Goal: Task Accomplishment & Management: Manage account settings

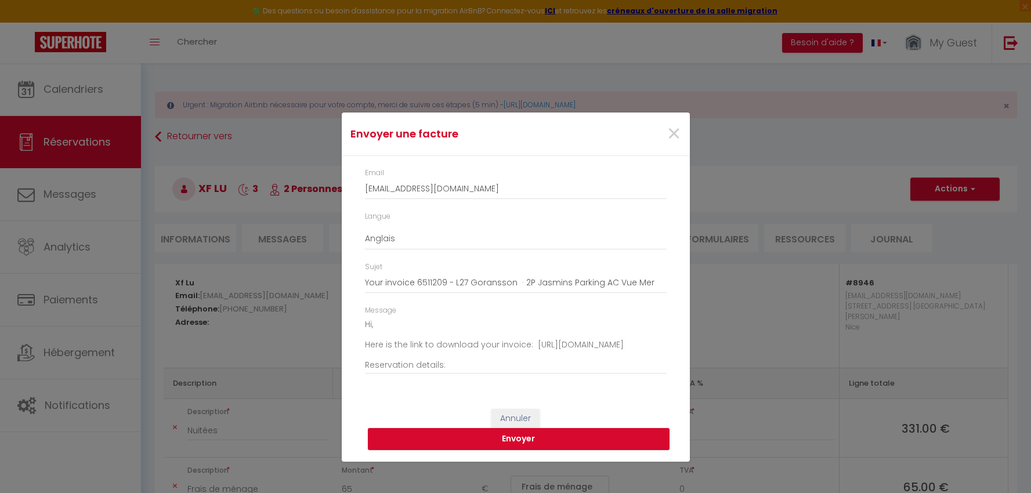
select select "cleaning"
select select "taxes"
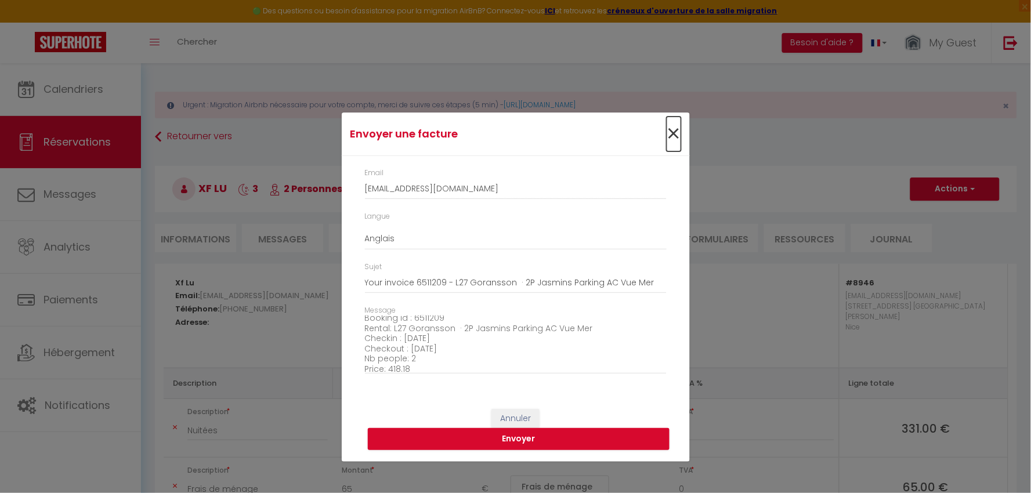
click at [674, 134] on span "×" at bounding box center [674, 134] width 15 height 35
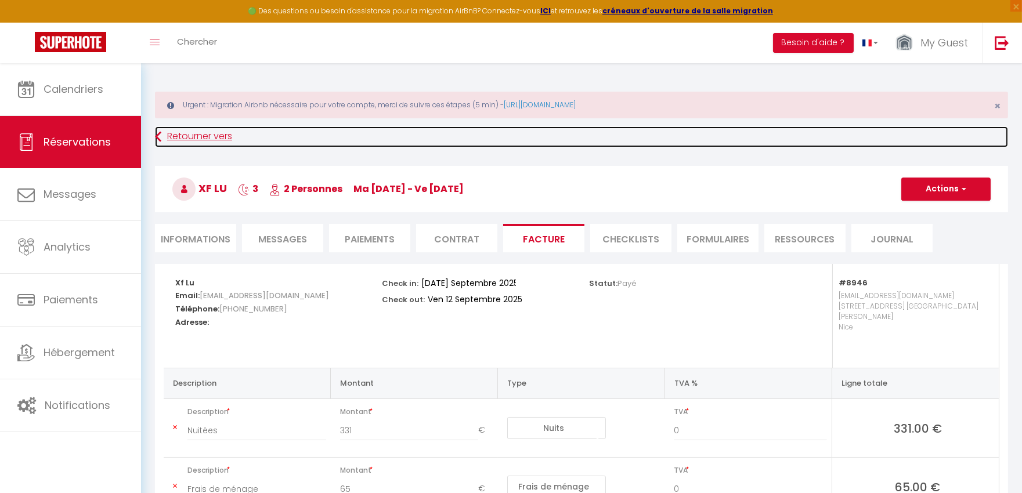
click at [175, 133] on link "Retourner vers" at bounding box center [581, 137] width 853 height 21
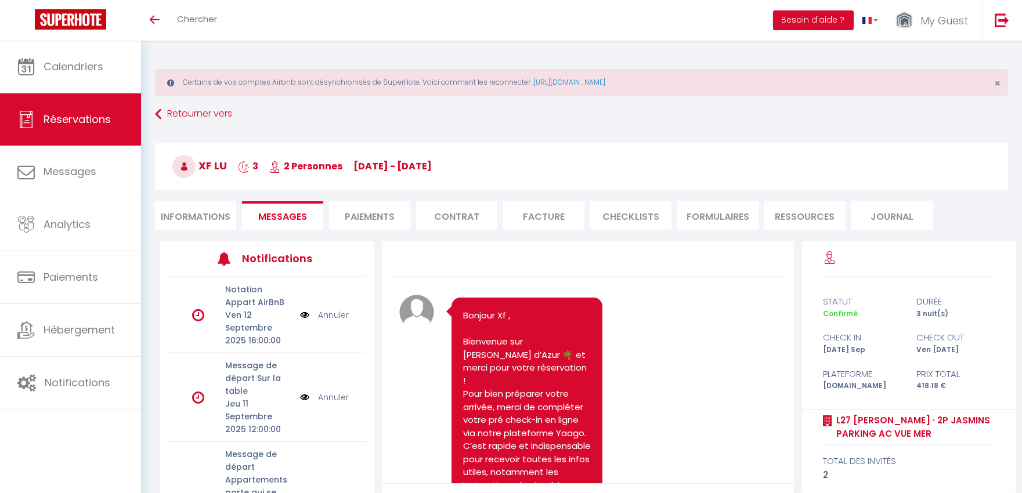
scroll to position [5722, 0]
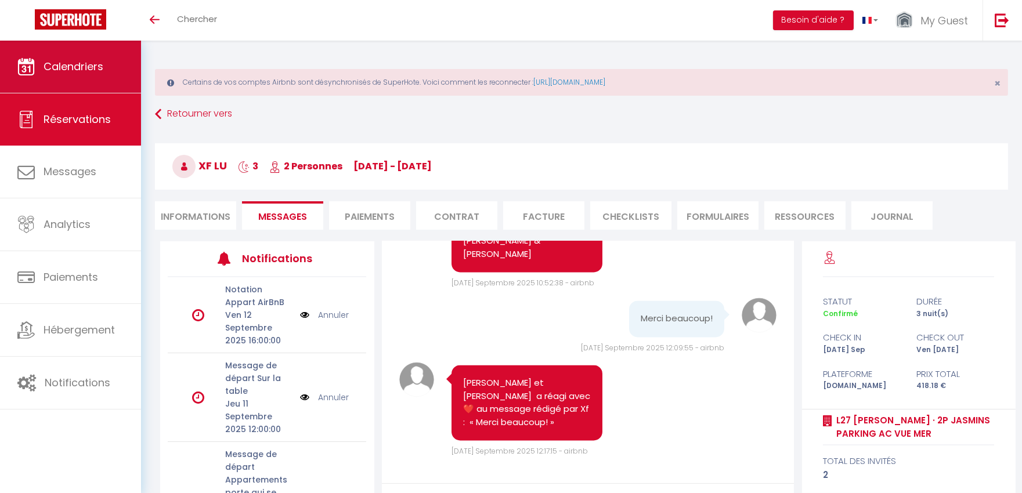
click at [100, 71] on span "Calendriers" at bounding box center [74, 66] width 60 height 15
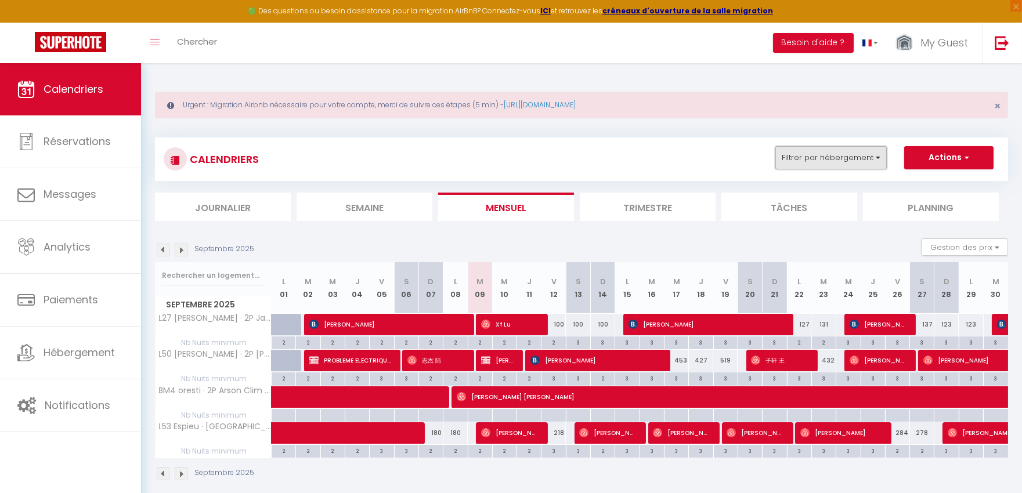
click at [838, 153] on button "Filtrer par hébergement" at bounding box center [830, 157] width 111 height 23
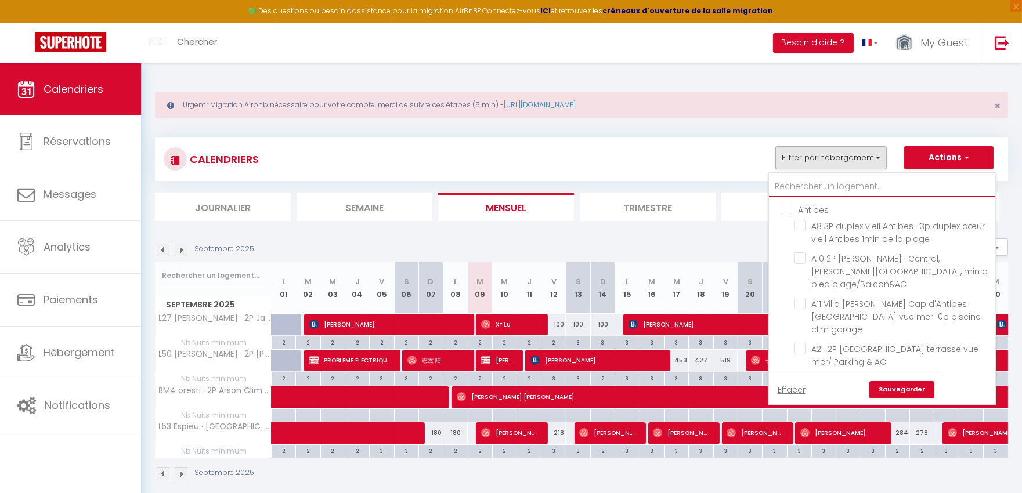
click at [863, 185] on input "text" at bounding box center [882, 186] width 226 height 21
type input "#"
checkbox input "false"
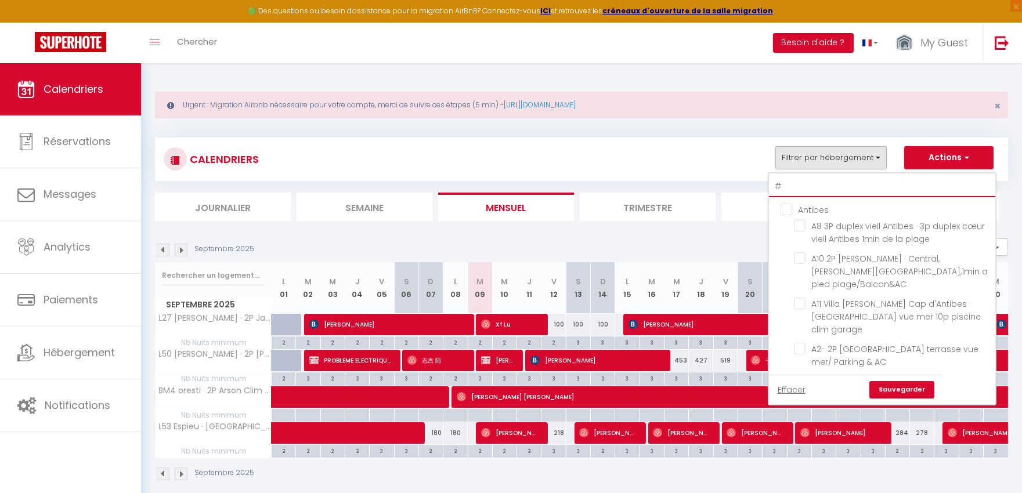
checkbox input "false"
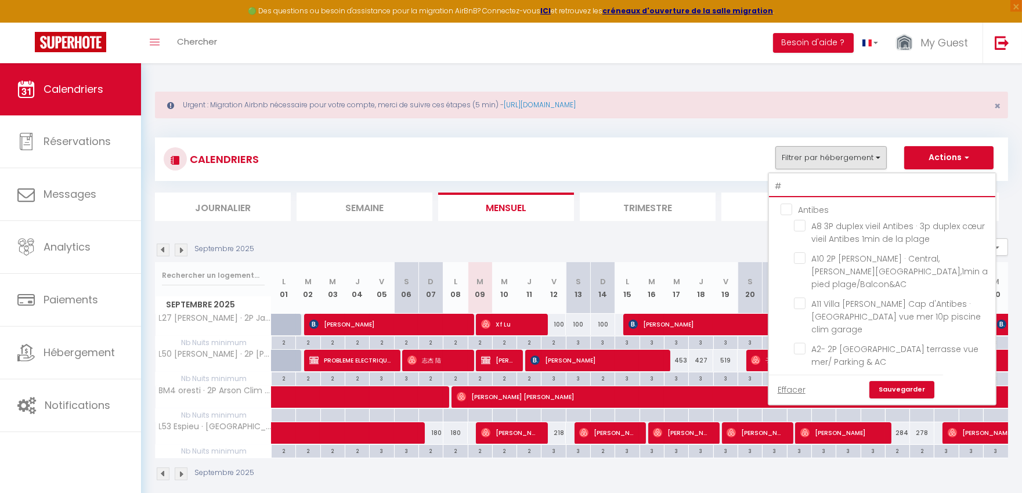
checkbox input "false"
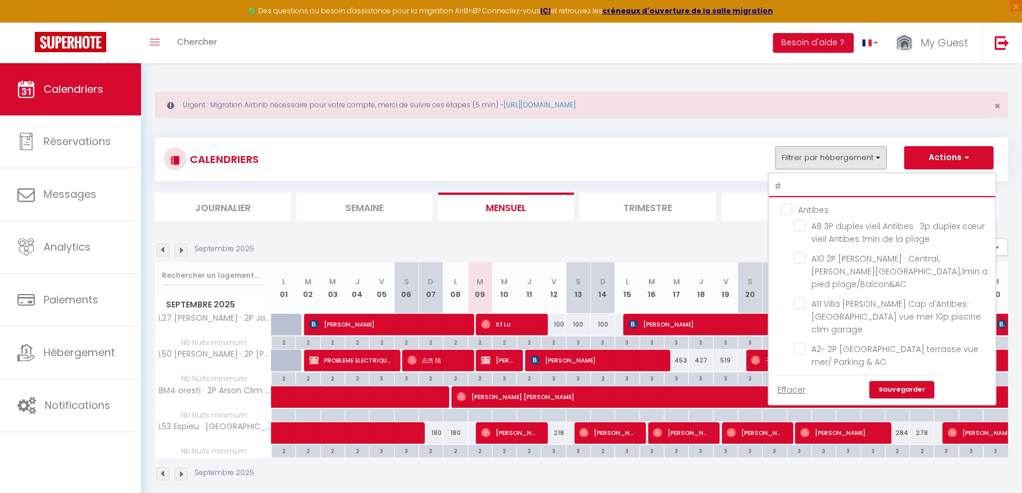
checkbox input "false"
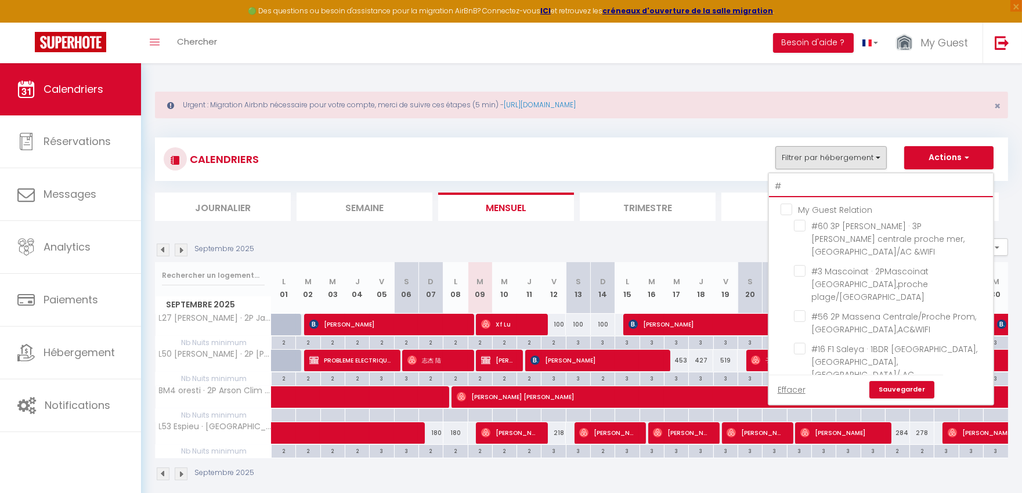
type input "#9"
checkbox input "false"
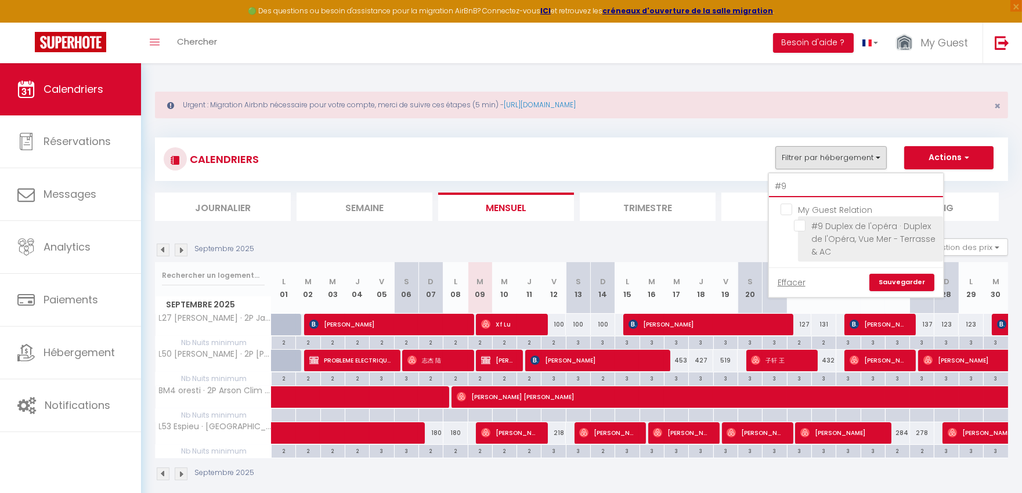
type input "#9"
click at [849, 227] on input "#9 Duplex de l'opéra · Duplex de l'Opéra, Vue Mer - Terrasse & AC" at bounding box center [866, 226] width 145 height 12
checkbox input "true"
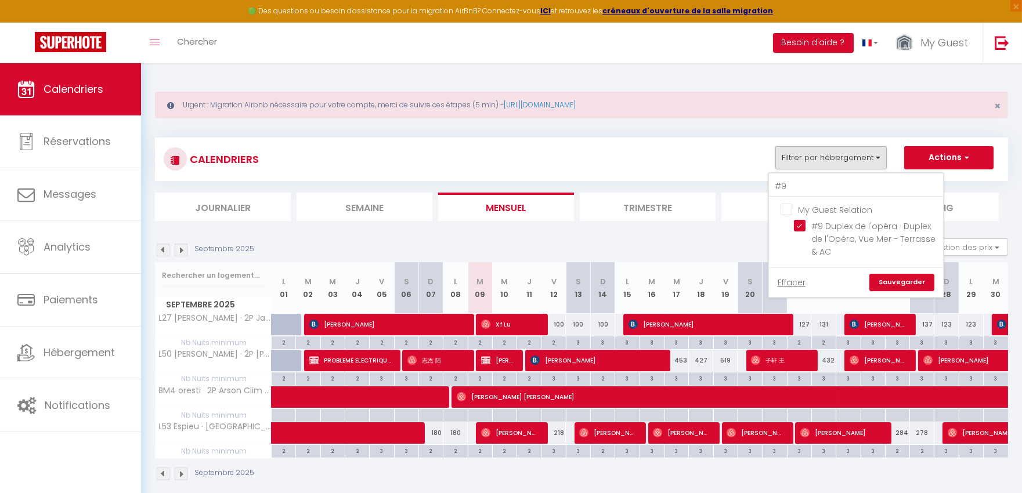
click at [892, 280] on link "Sauvegarder" at bounding box center [901, 282] width 65 height 17
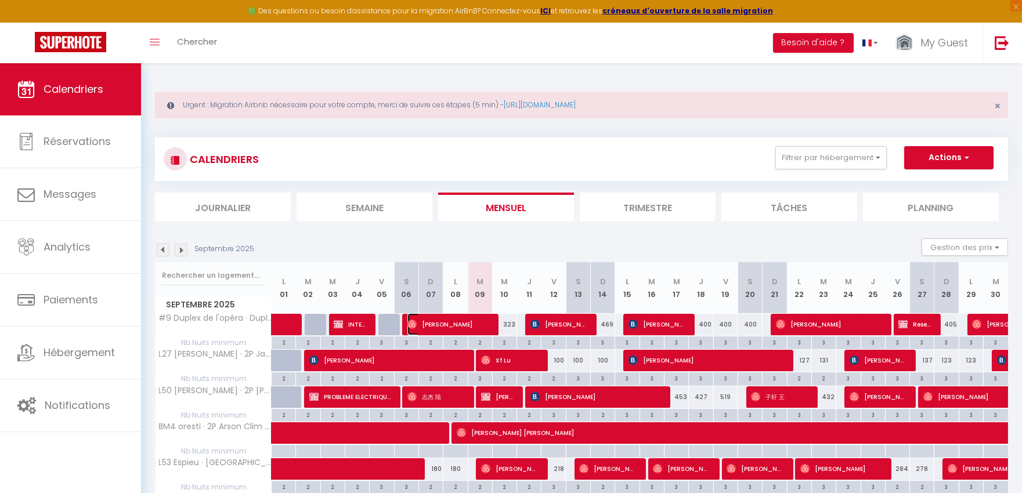
click at [460, 325] on span "Jeff Peck" at bounding box center [447, 324] width 81 height 22
select select "OK"
select select "0"
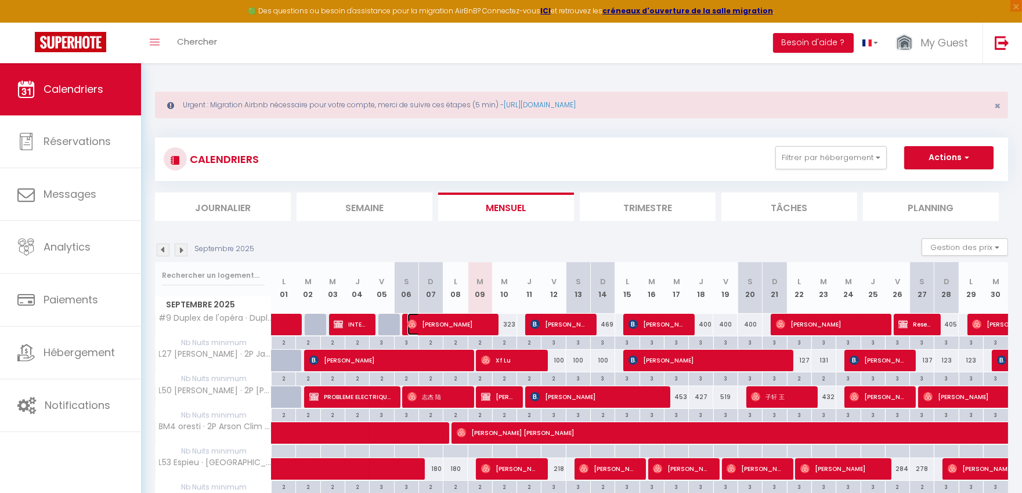
select select "1"
select select
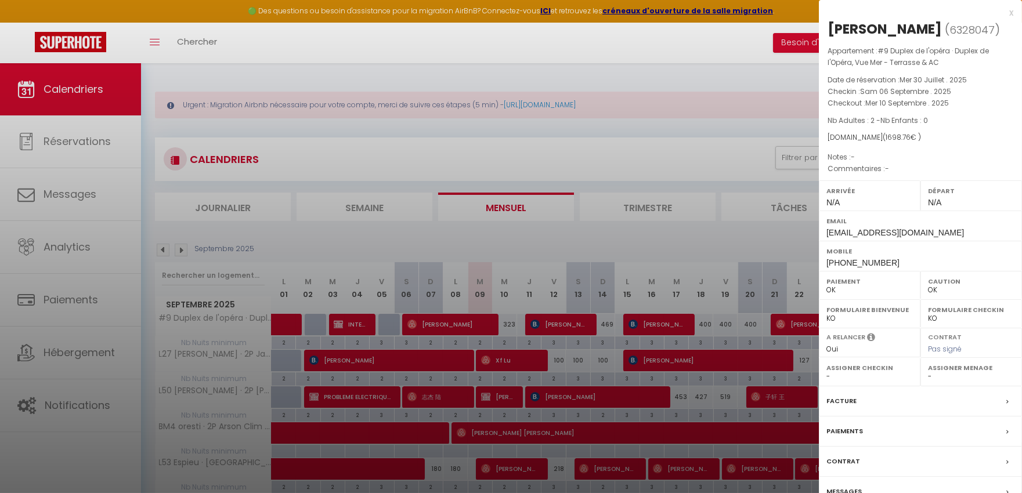
click at [840, 459] on label "Contrat" at bounding box center [843, 462] width 34 height 12
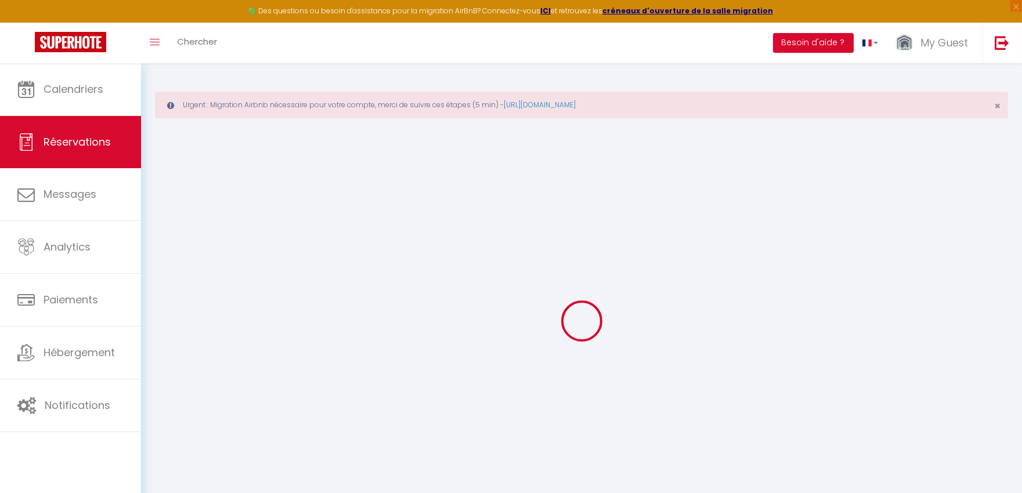
select select
checkbox input "false"
type textarea "isAutoTranslationEnabled=true user=[object Object] viewer=[object Object] heade…"
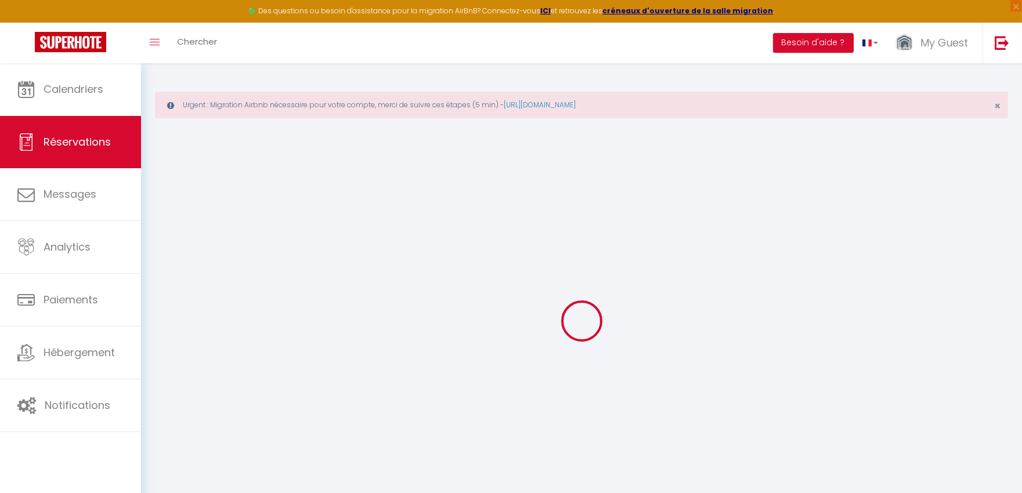
select select
checkbox input "false"
type textarea "isAutoTranslationEnabled=true user=[object Object] viewer=[object Object] heade…"
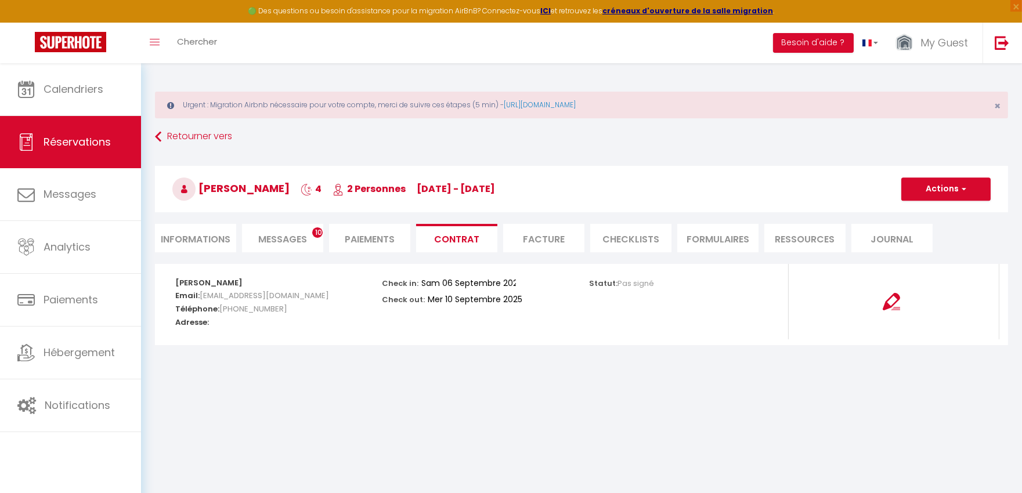
click at [211, 237] on li "Informations" at bounding box center [195, 238] width 81 height 28
select select
type textarea "isAutoTranslationEnabled=true user=[object Object] viewer=[object Object] heade…"
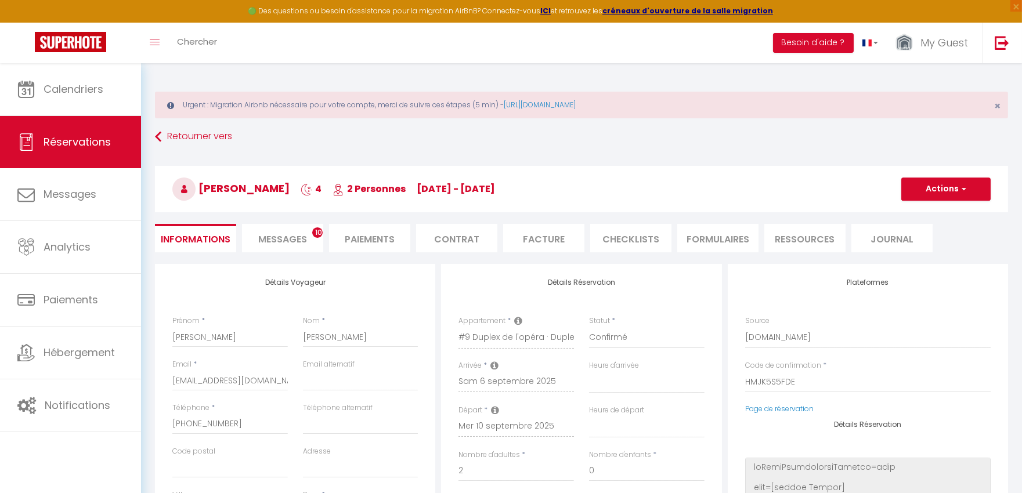
click at [282, 239] on span "Messages" at bounding box center [282, 239] width 49 height 13
select select
type textarea "isAutoTranslationEnabled=true user=[object Object] viewer=[object Object] heade…"
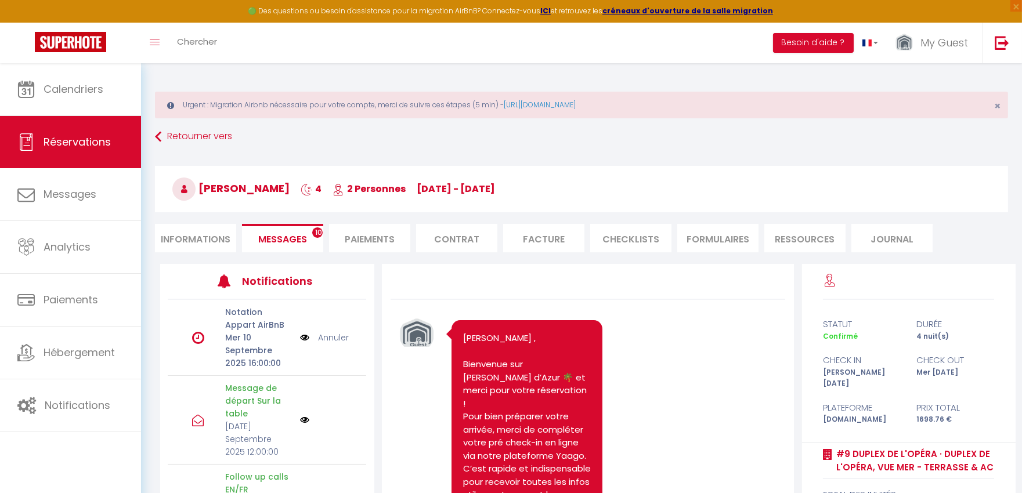
click at [325, 337] on link "Annuler" at bounding box center [333, 337] width 31 height 13
select select
type textarea "isAutoTranslationEnabled=true user=[object Object] viewer=[object Object] heade…"
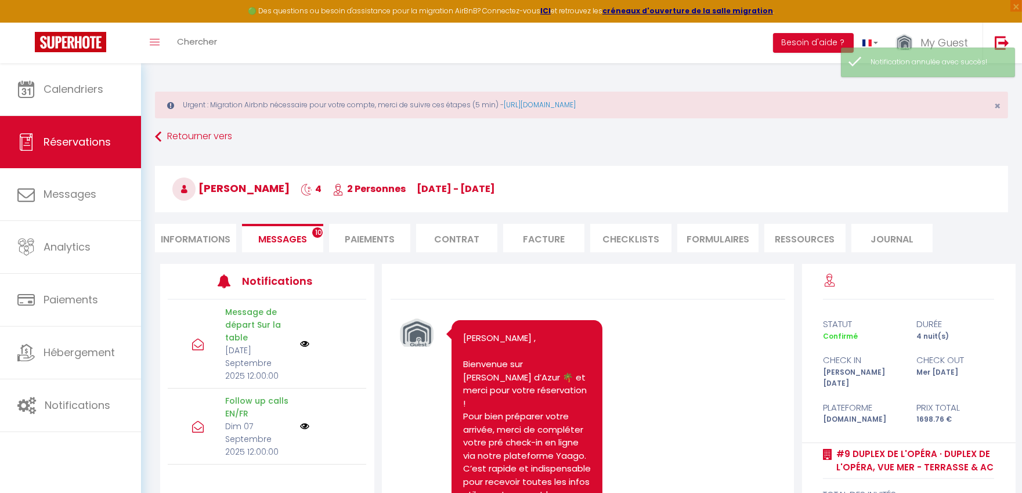
select select
type textarea "isAutoTranslationEnabled=true user=[object Object] viewer=[object Object] heade…"
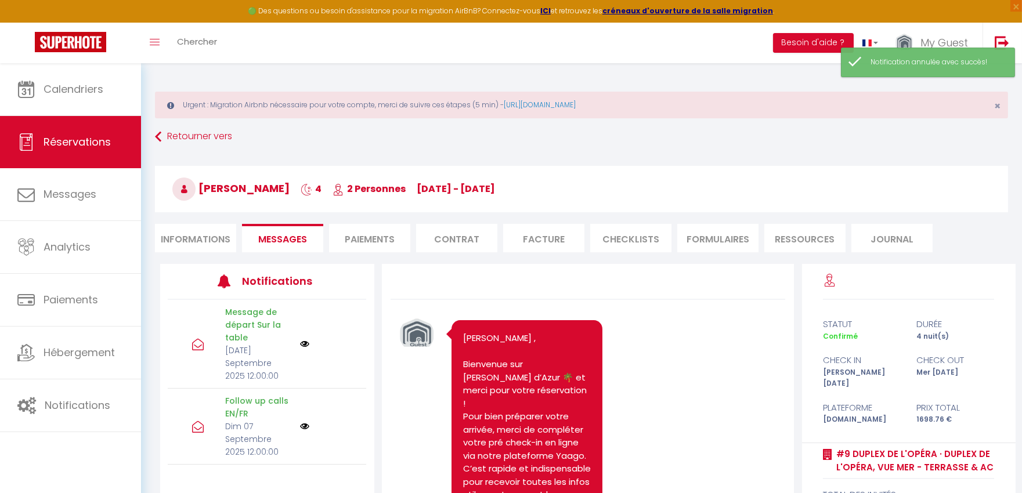
select select
type textarea "isAutoTranslationEnabled=true user=[object Object] viewer=[object Object] heade…"
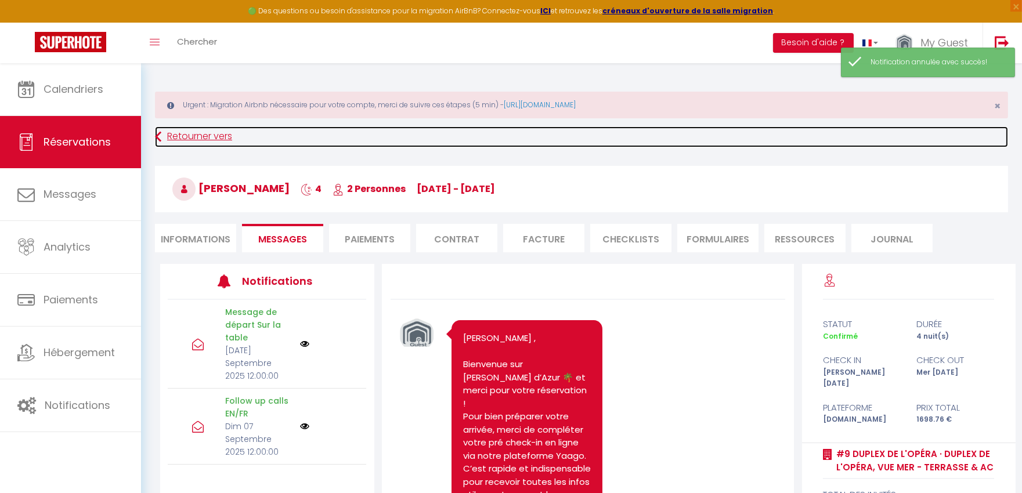
click at [206, 138] on link "Retourner vers" at bounding box center [581, 137] width 853 height 21
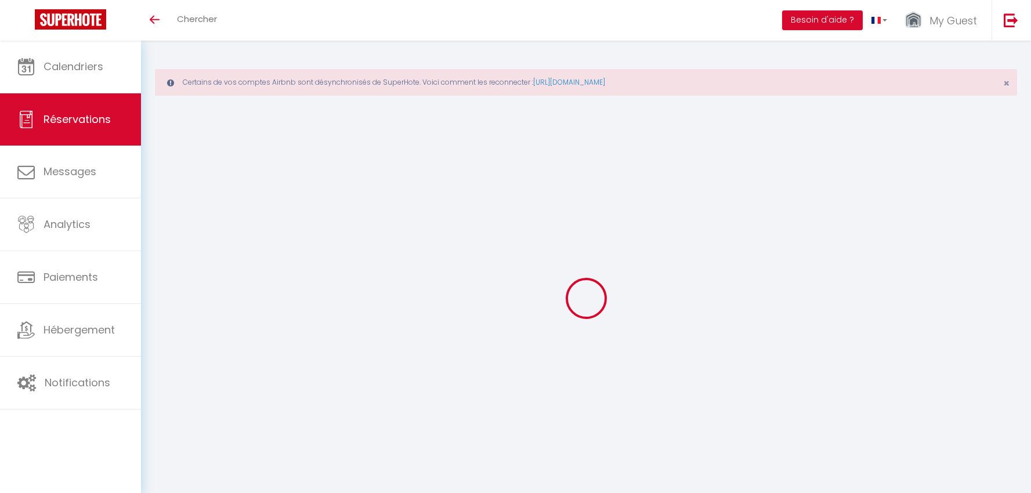
select select
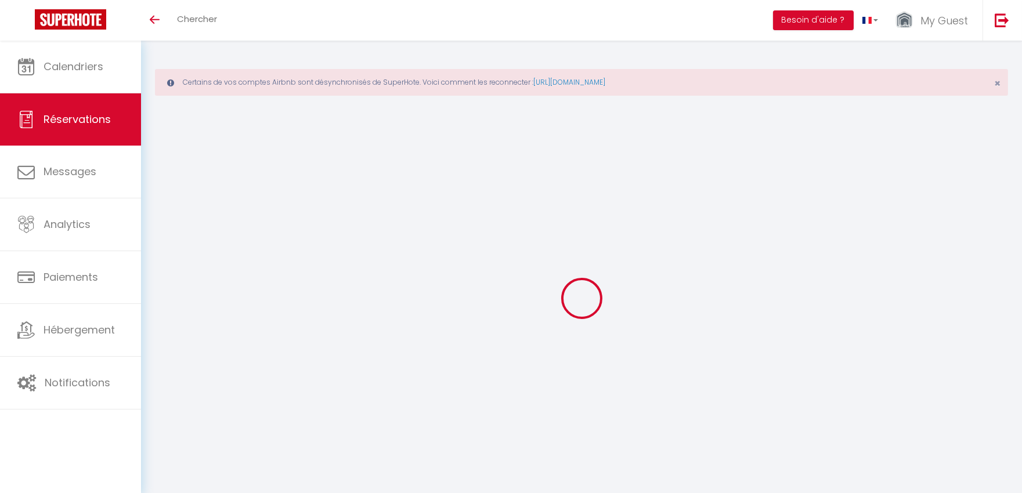
select select
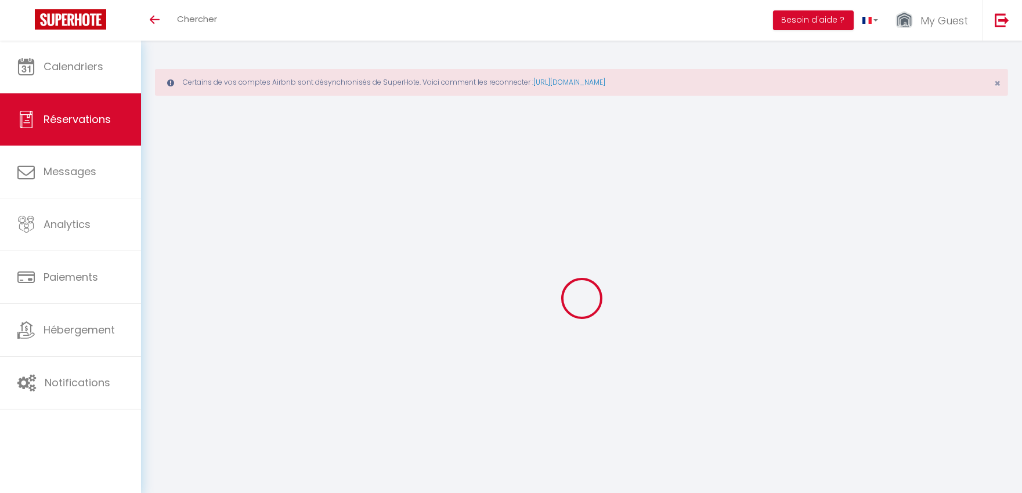
checkbox input "false"
select select
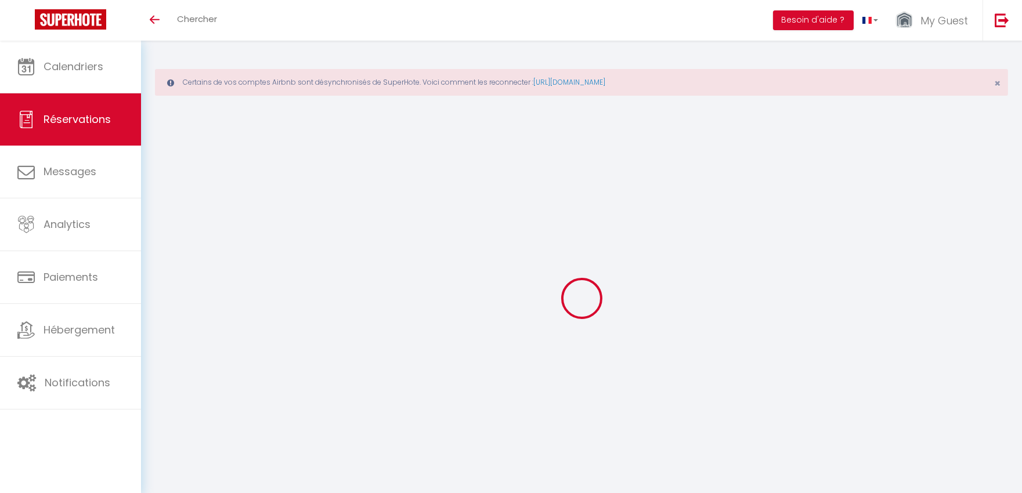
select select
checkbox input "false"
select select
type input "Jeff"
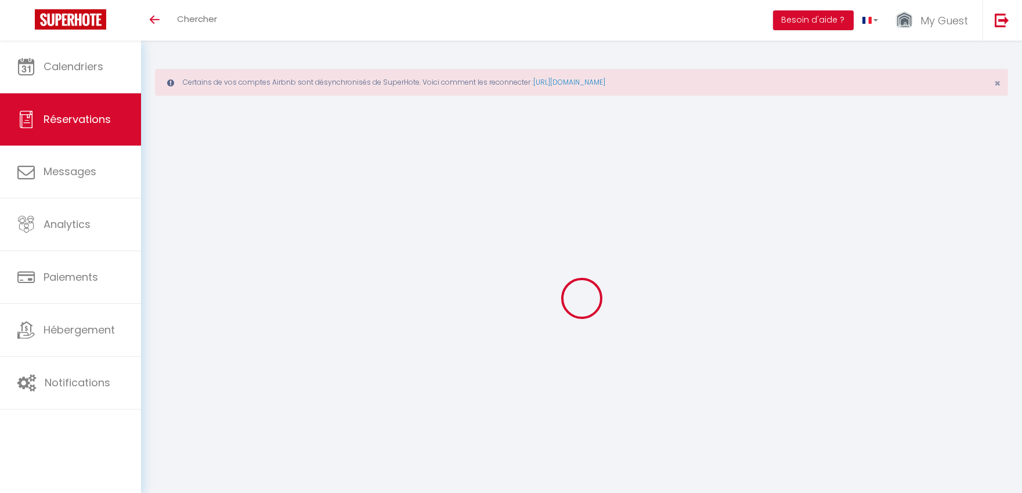
type input "Peck"
type input "lelhalko7hiscm79p07zrryfs9ls@reply.superhote.com"
type input "+13034787975"
select select
type input "59.3"
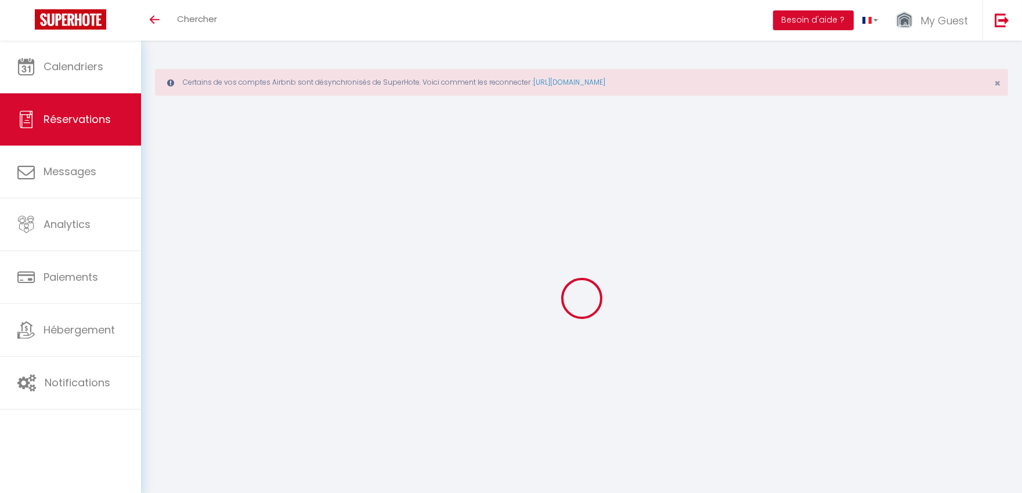
select select "15757"
select select "1"
select select
type input "2"
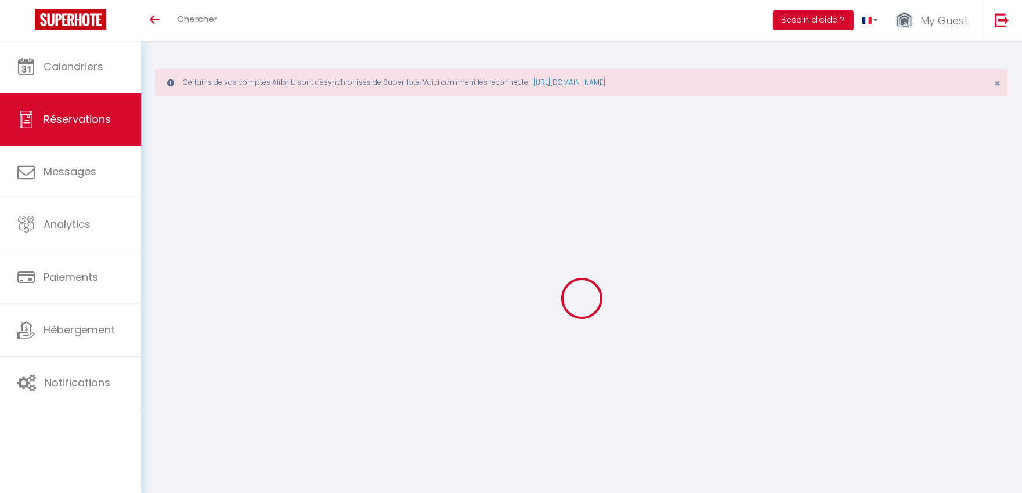
select select "12"
select select
type input "1518.3"
checkbox input "false"
type input "0"
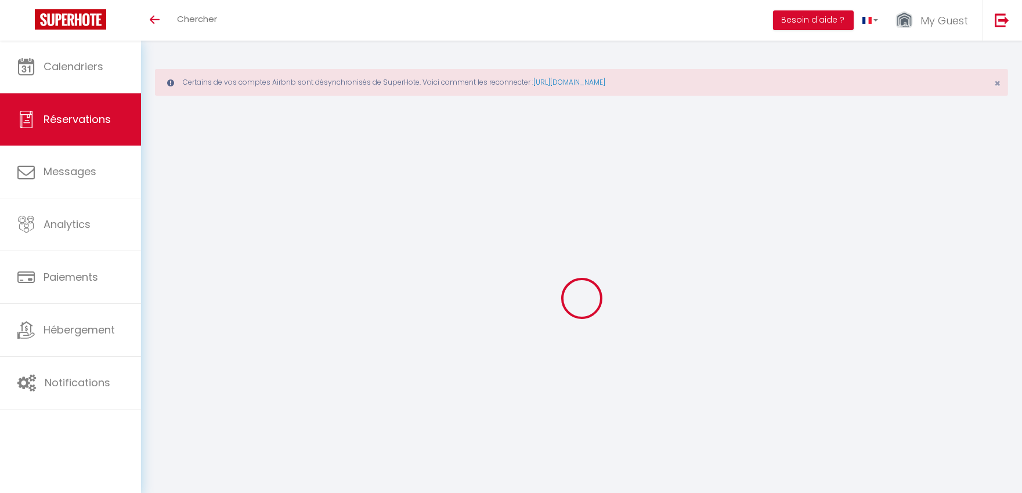
select select "1"
type input "129"
type input "0"
select select
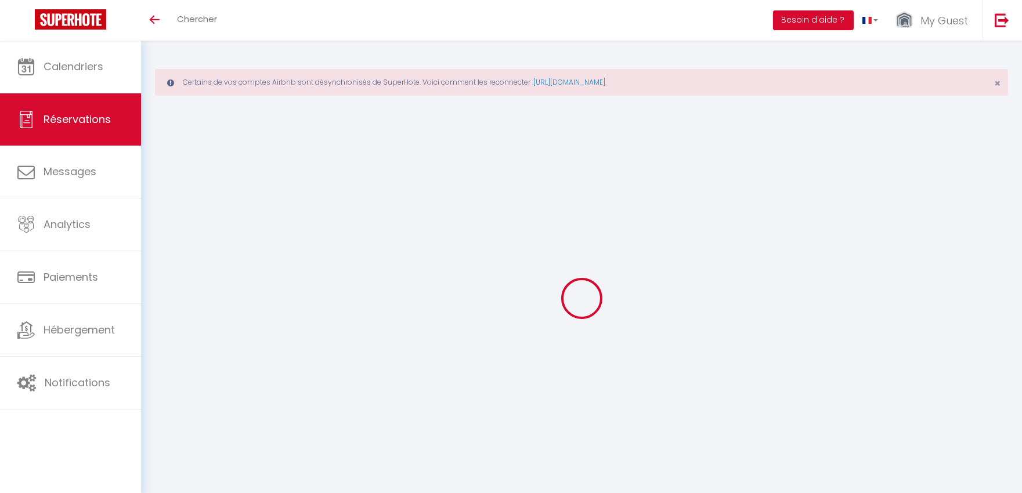
select select
select select "15"
checkbox input "false"
type textarea "isAutoTranslationEnabled=true user=[object Object] viewer=[object Object] heade…"
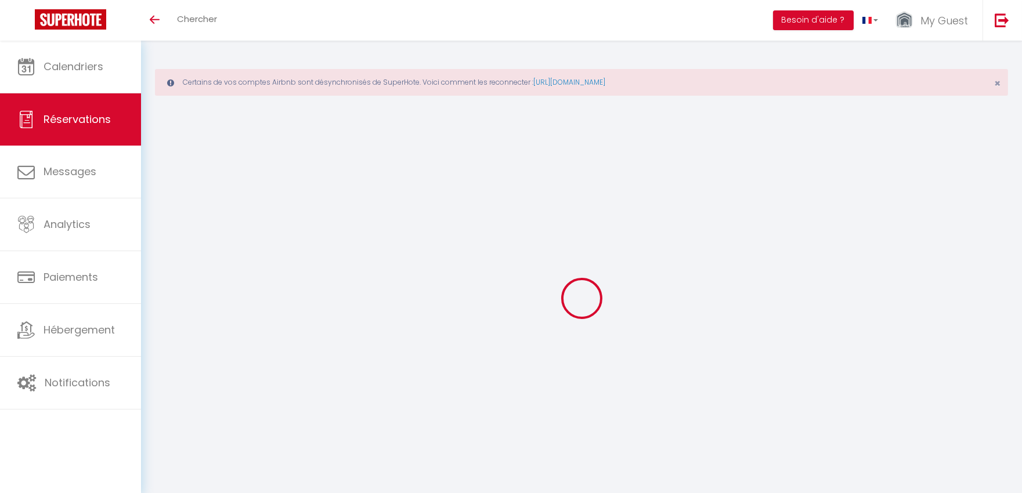
select select
checkbox input "false"
type textarea "isAutoTranslationEnabled=true user=[object Object] viewer=[object Object] heade…"
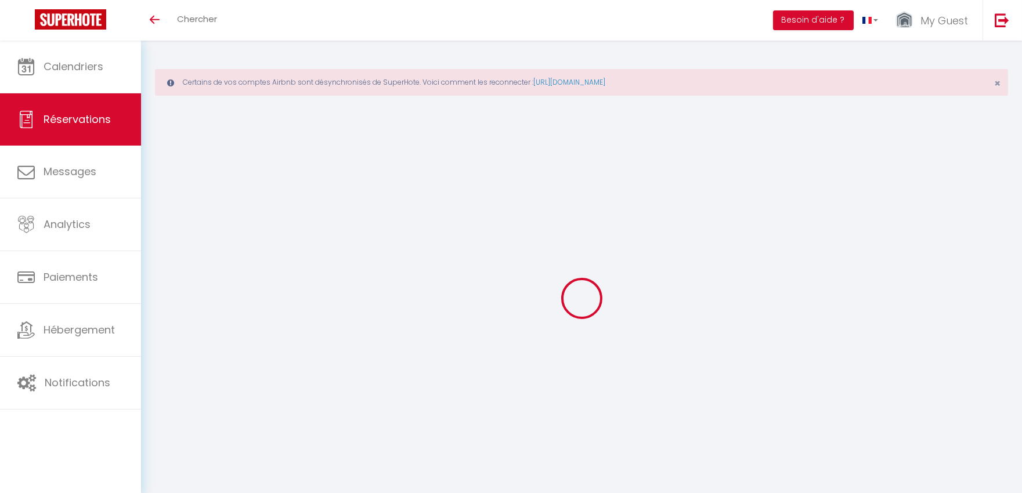
select select
checkbox input "false"
type textarea "isAutoTranslationEnabled=true user=[object Object] viewer=[object Object] heade…"
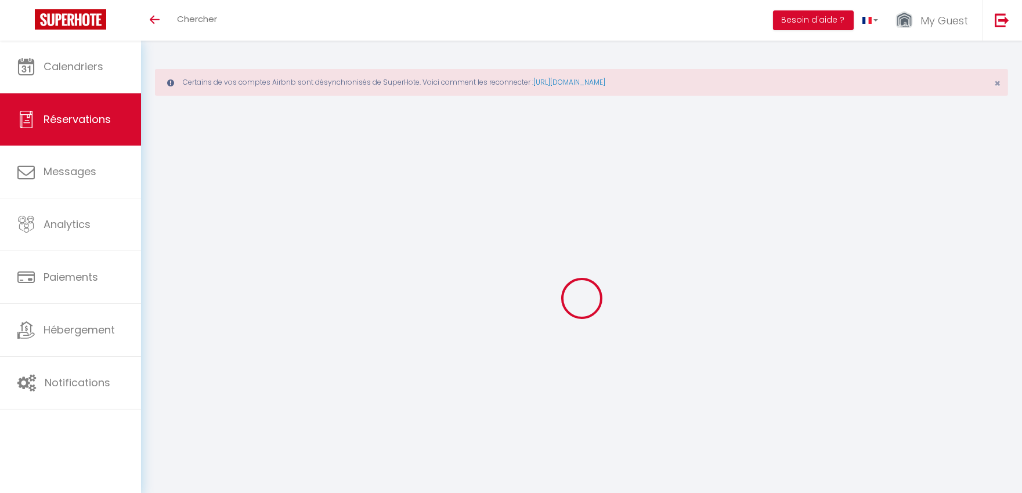
select select
checkbox input "false"
type textarea "isAutoTranslationEnabled=true user=[object Object] viewer=[object Object] heade…"
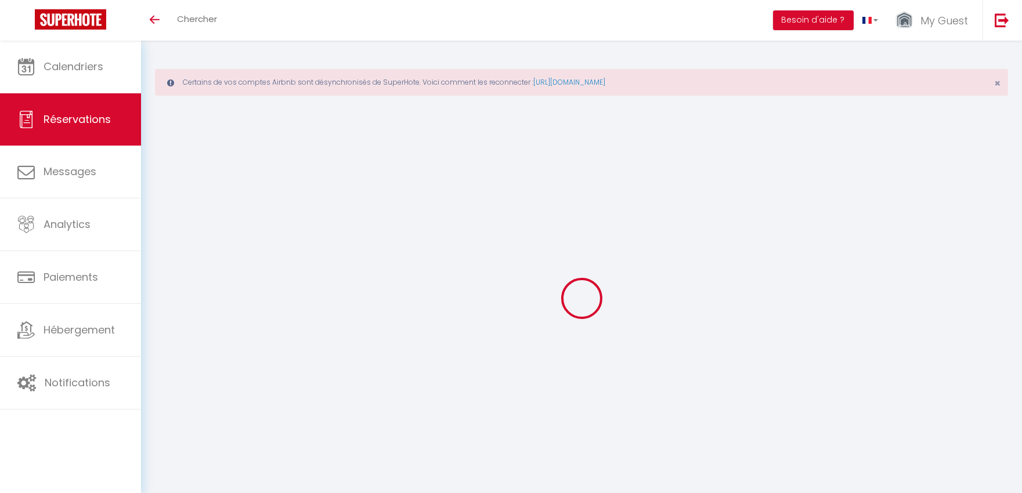
select select
type input "129"
type input "51.46"
select select
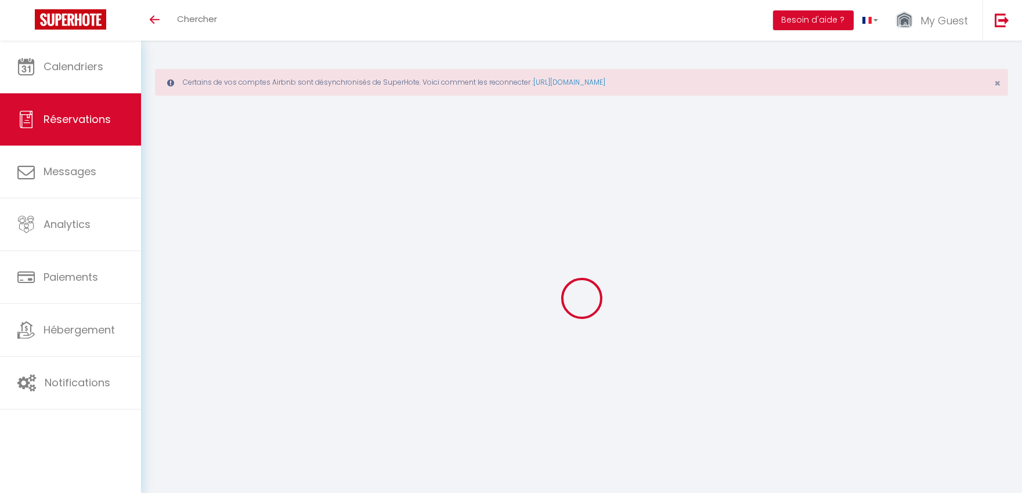
checkbox input "false"
type textarea "isAutoTranslationEnabled=true user=[object Object] viewer=[object Object] heade…"
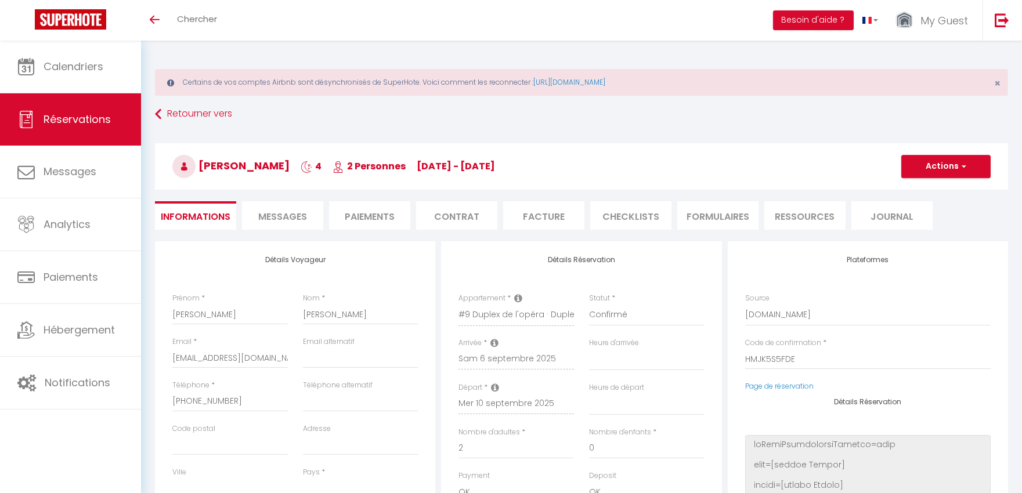
select select
checkbox input "false"
type textarea "isAutoTranslationEnabled=true user=[object Object] viewer=[object Object] heade…"
select select
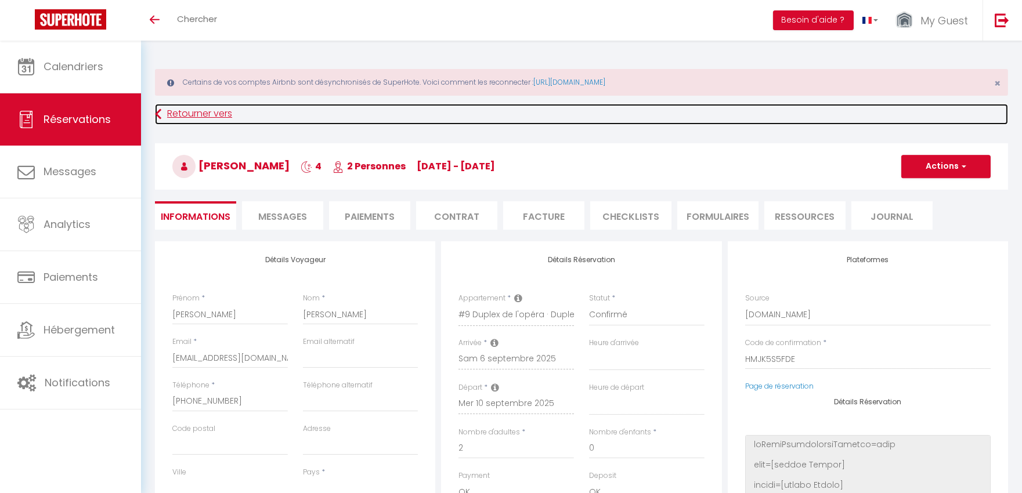
click at [176, 112] on link "Retourner vers" at bounding box center [581, 114] width 853 height 21
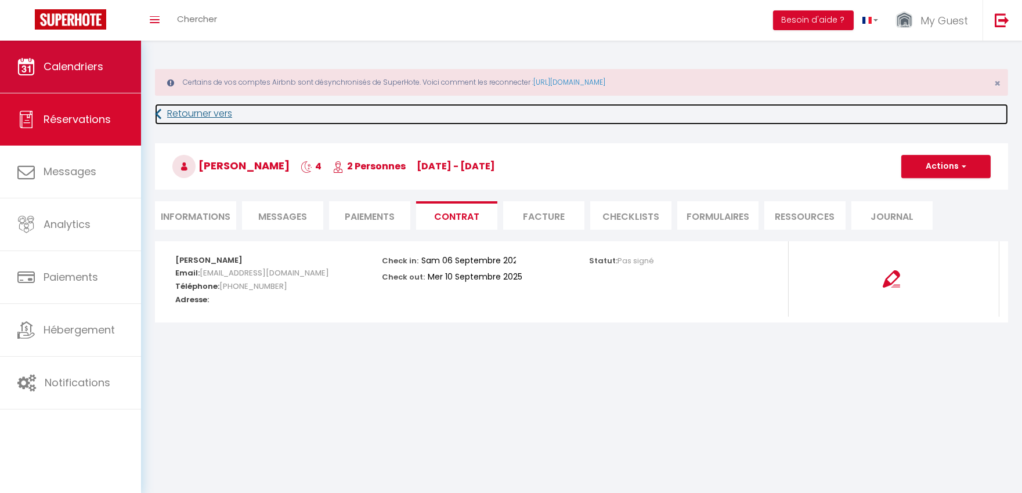
click at [80, 61] on span "Calendriers" at bounding box center [74, 66] width 60 height 15
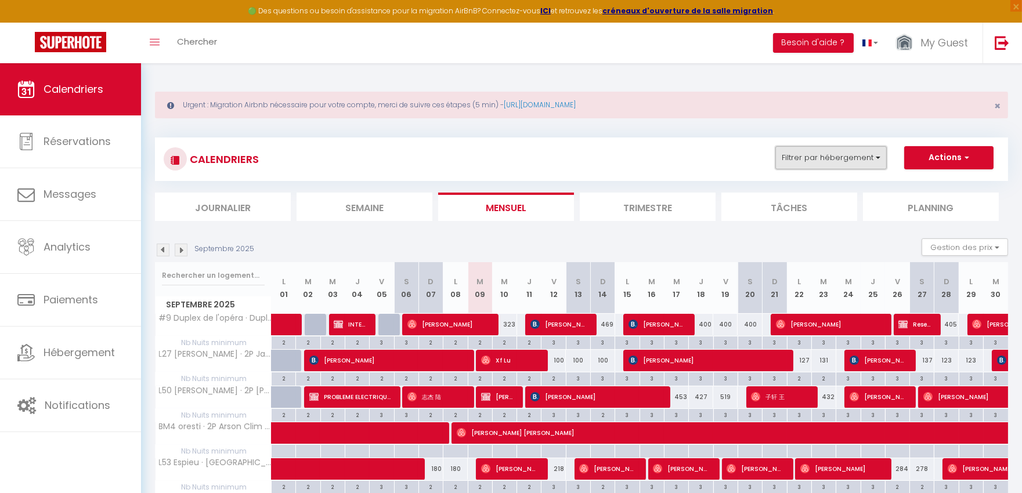
click at [843, 155] on button "Filtrer par hébergement" at bounding box center [830, 157] width 111 height 23
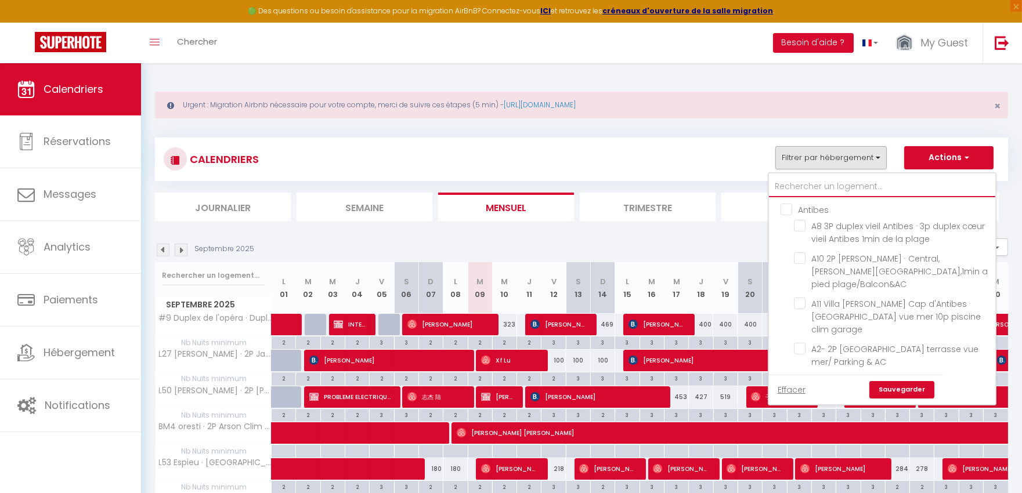
click at [804, 185] on input "text" at bounding box center [882, 186] width 226 height 21
type input "#"
checkbox input "false"
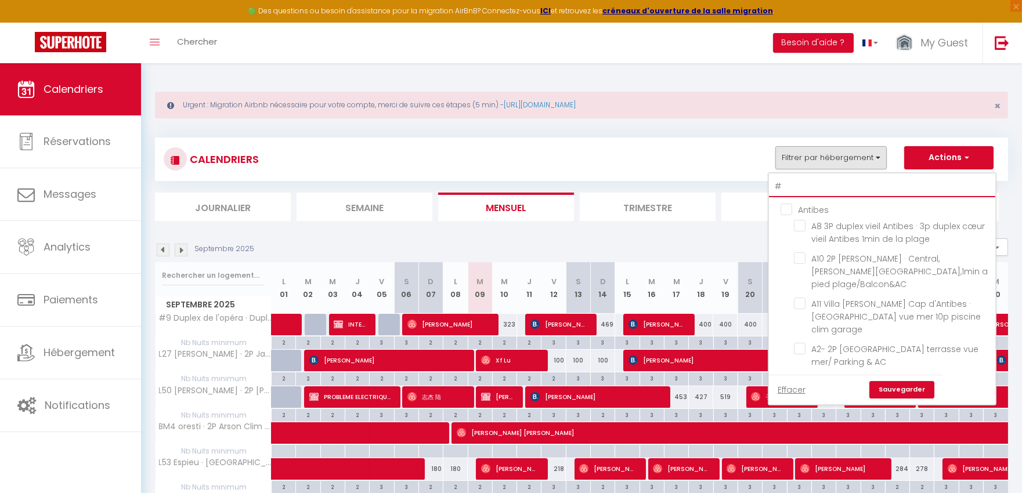
checkbox input "false"
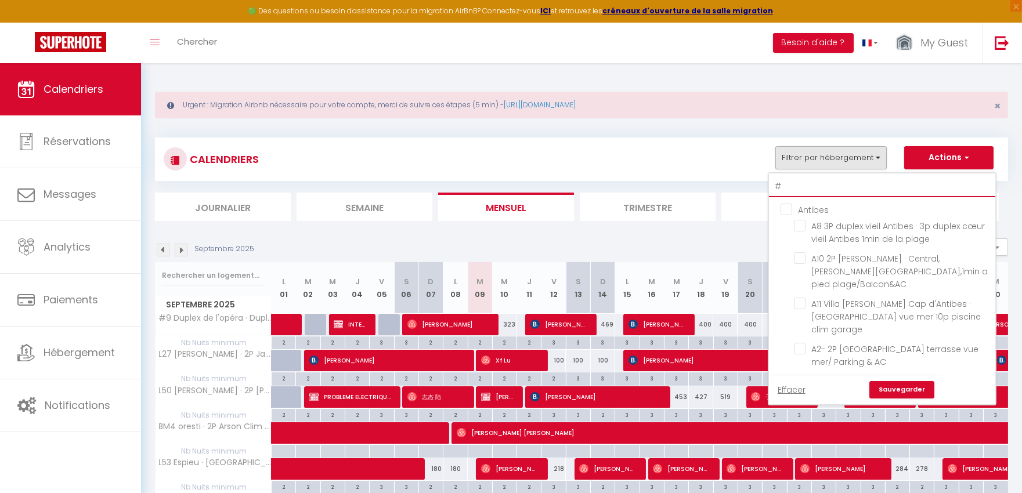
checkbox input "false"
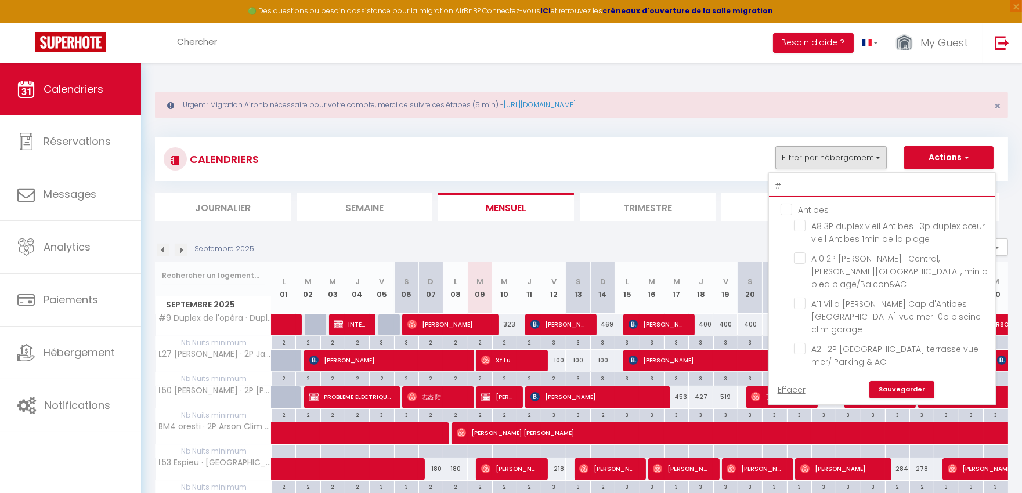
checkbox input "false"
select select
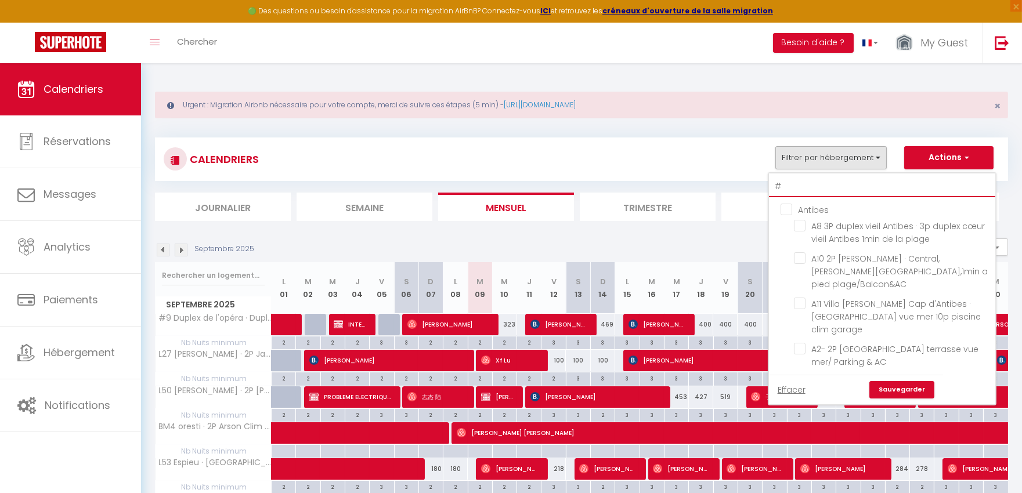
select select
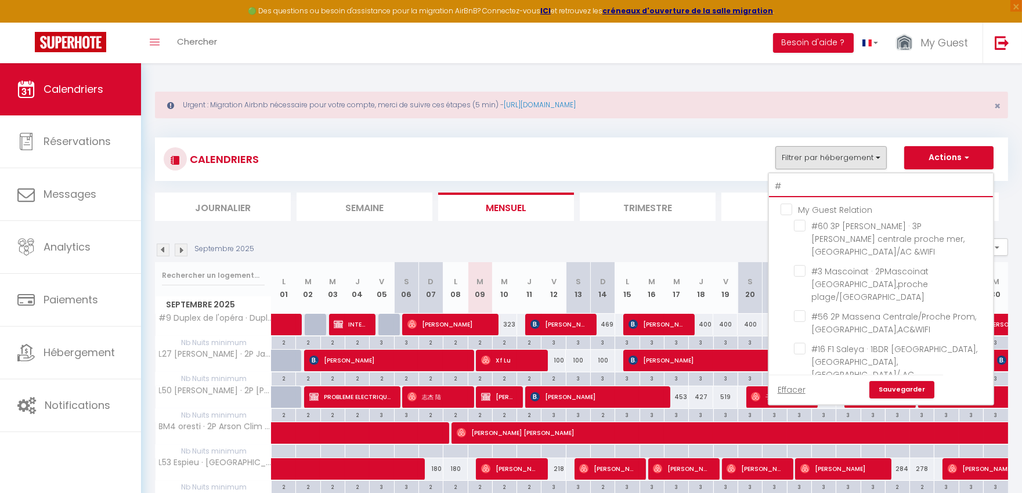
type input "#9"
checkbox input "true"
select select
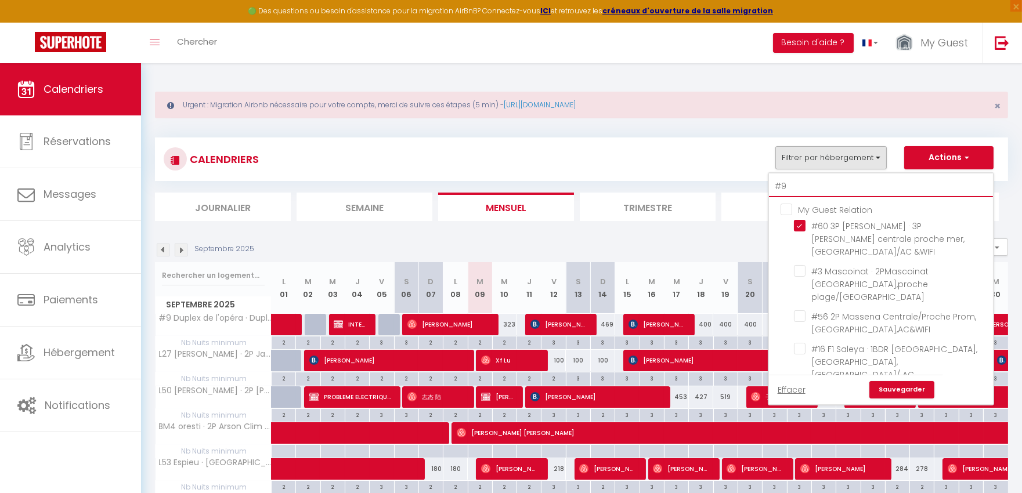
select select
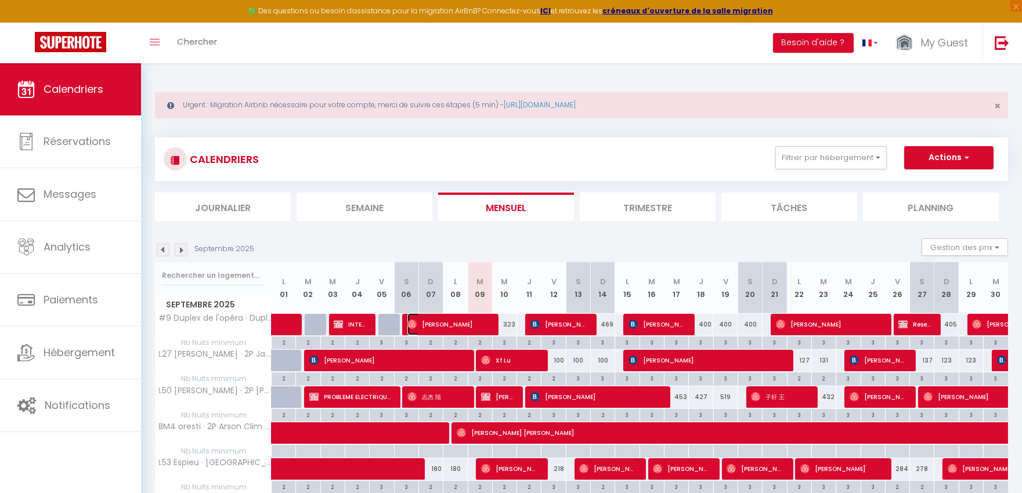
click at [454, 323] on span "Jeff Peck" at bounding box center [447, 324] width 81 height 22
select select "OK"
select select "0"
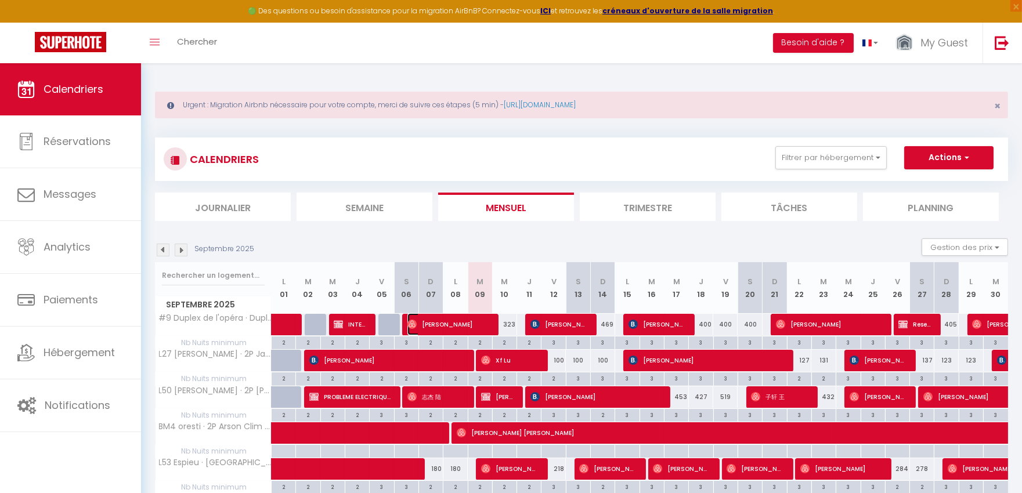
select select "1"
select select
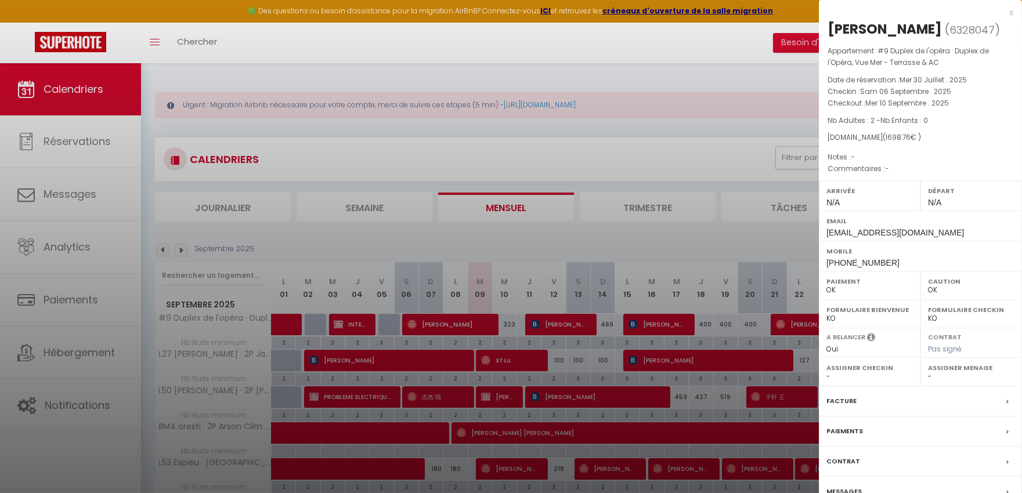
click at [851, 489] on label "Messages" at bounding box center [843, 492] width 35 height 12
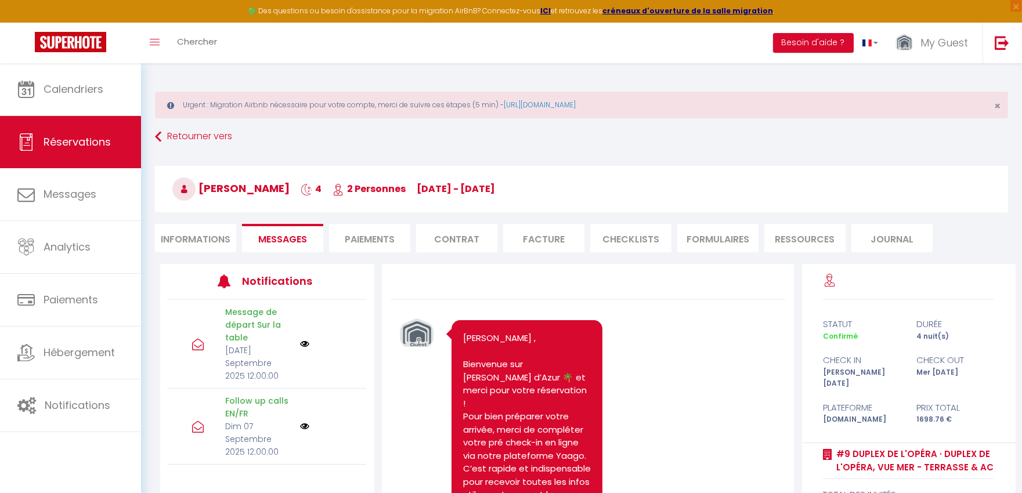
scroll to position [4429, 0]
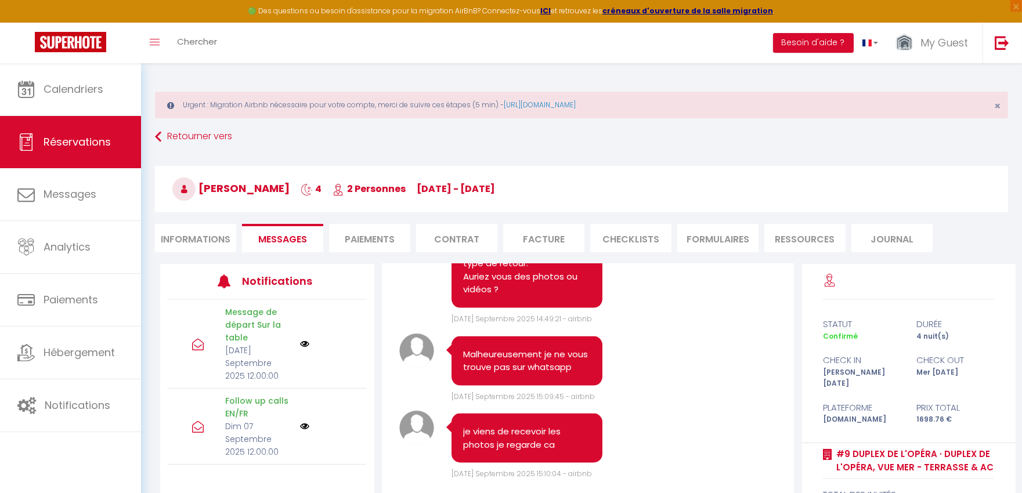
click at [212, 234] on li "Informations" at bounding box center [195, 238] width 81 height 28
select select
type textarea "isAutoTranslationEnabled=true user=[object Object] viewer=[object Object] heade…"
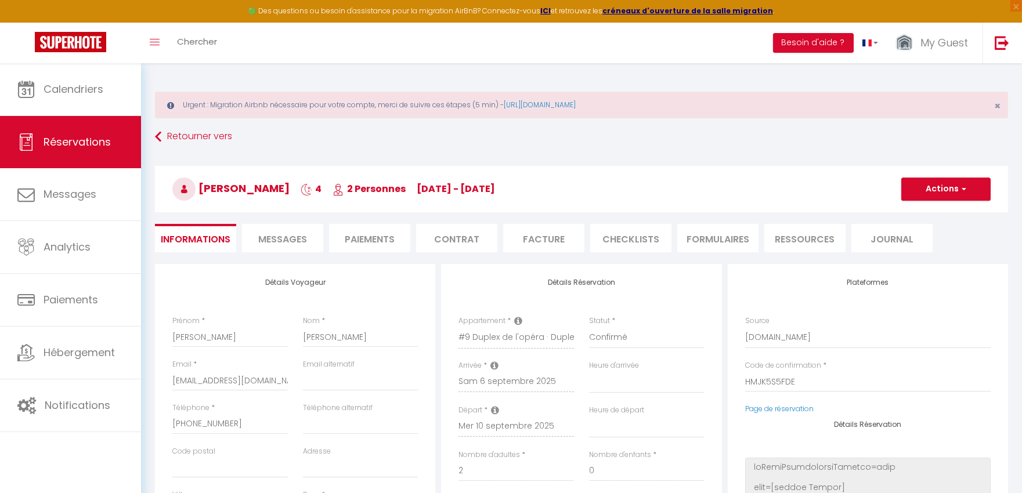
click at [286, 234] on span "Messages" at bounding box center [282, 239] width 49 height 13
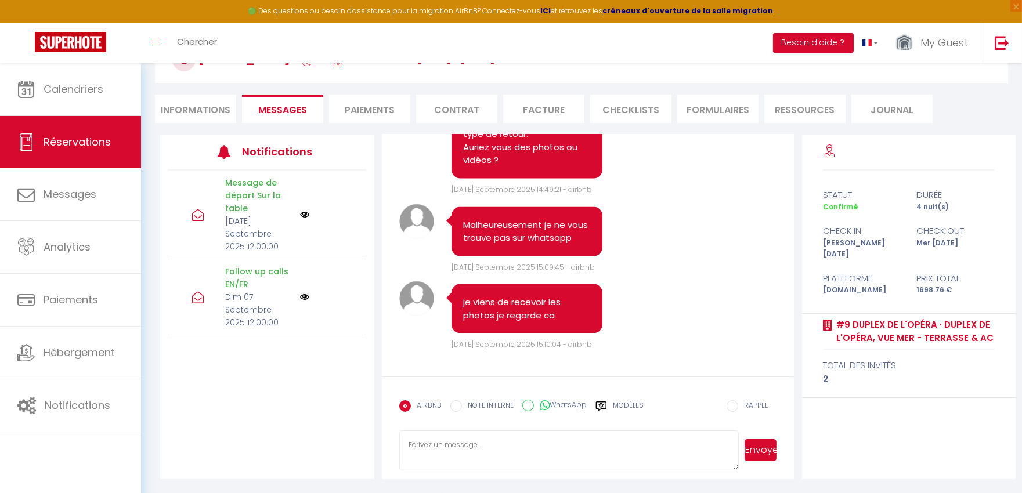
scroll to position [4235, 0]
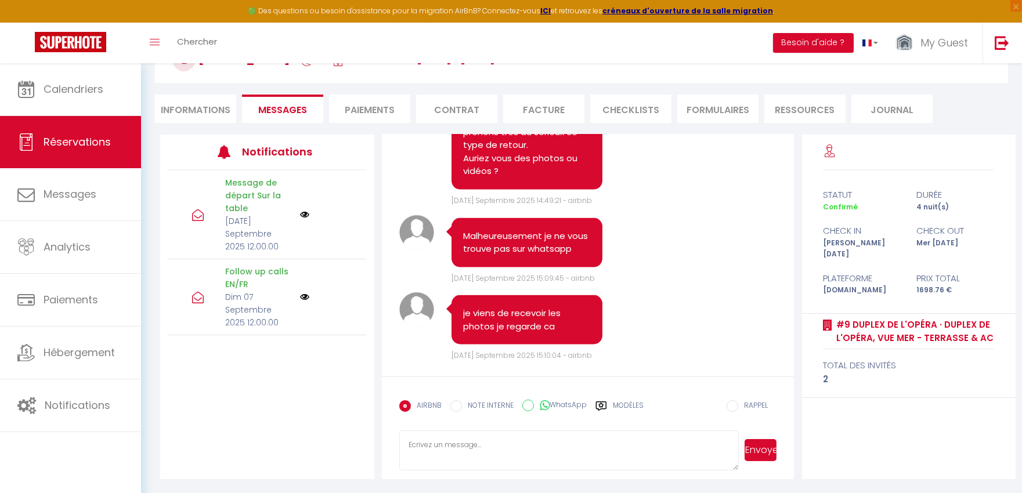
click at [203, 110] on li "Informations" at bounding box center [195, 109] width 81 height 28
select select
type textarea "isAutoTranslationEnabled=true user=[object Object] viewer=[object Object] heade…"
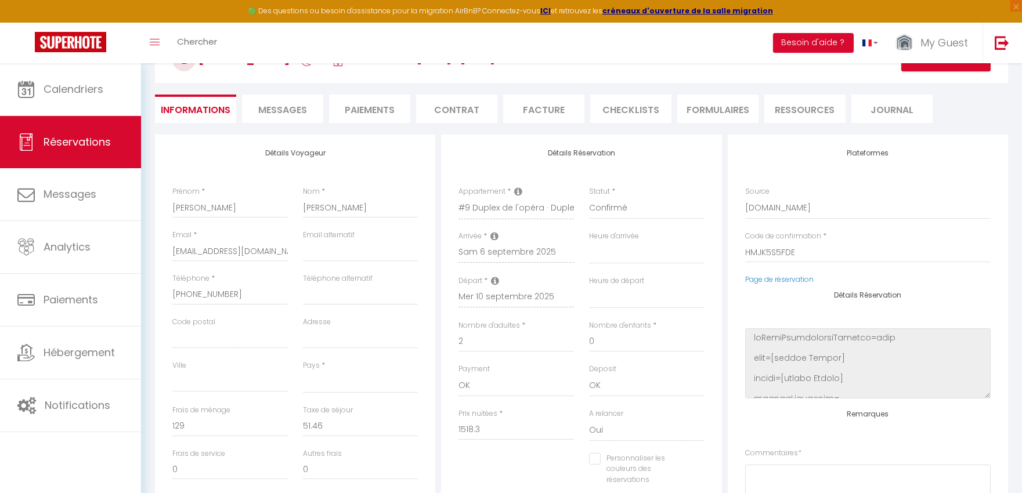
scroll to position [387, 0]
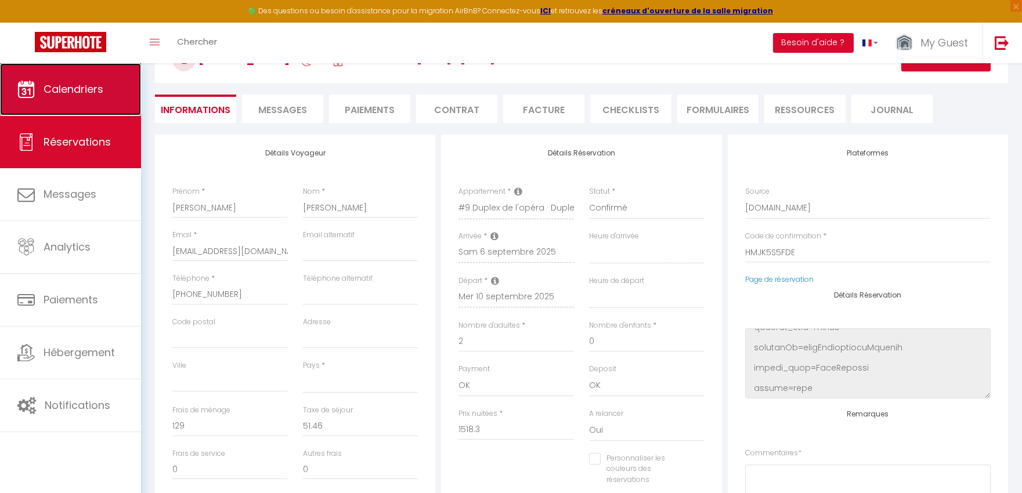
click at [56, 105] on link "Calendriers" at bounding box center [70, 89] width 141 height 52
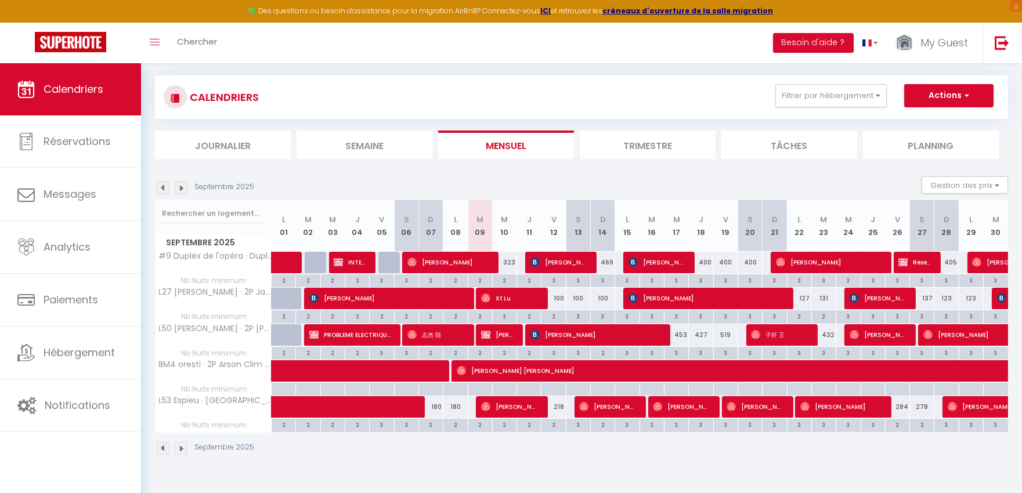
scroll to position [63, 0]
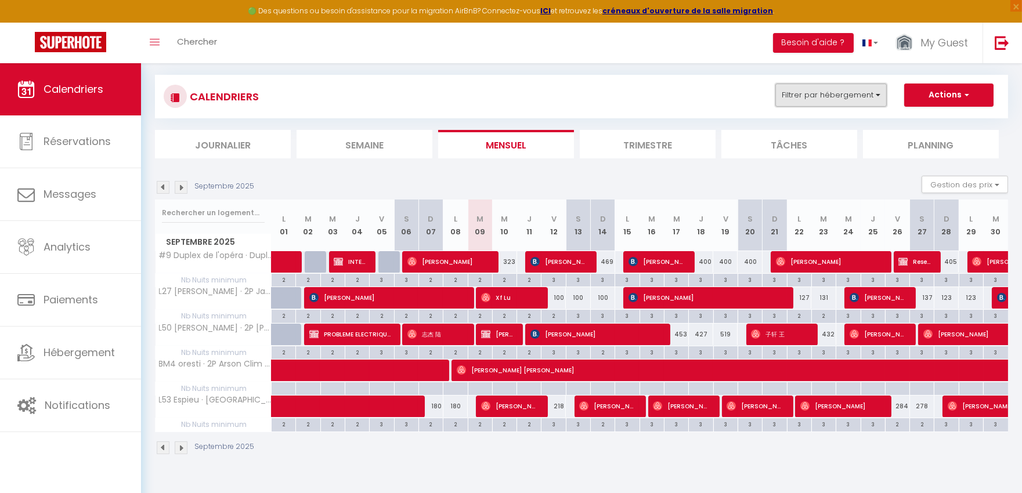
click at [855, 98] on button "Filtrer par hébergement" at bounding box center [830, 95] width 111 height 23
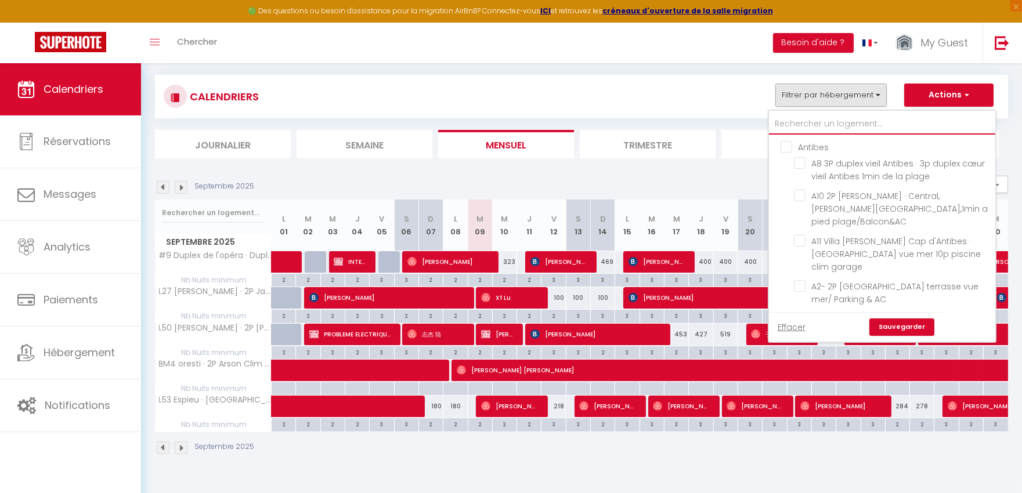
click at [844, 125] on input "text" at bounding box center [882, 124] width 226 height 21
type input "#"
checkbox input "false"
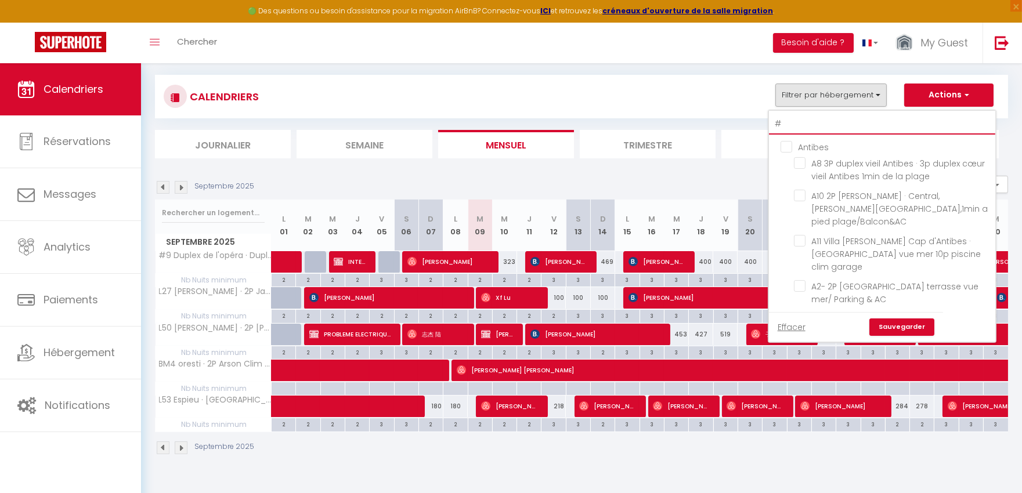
checkbox input "false"
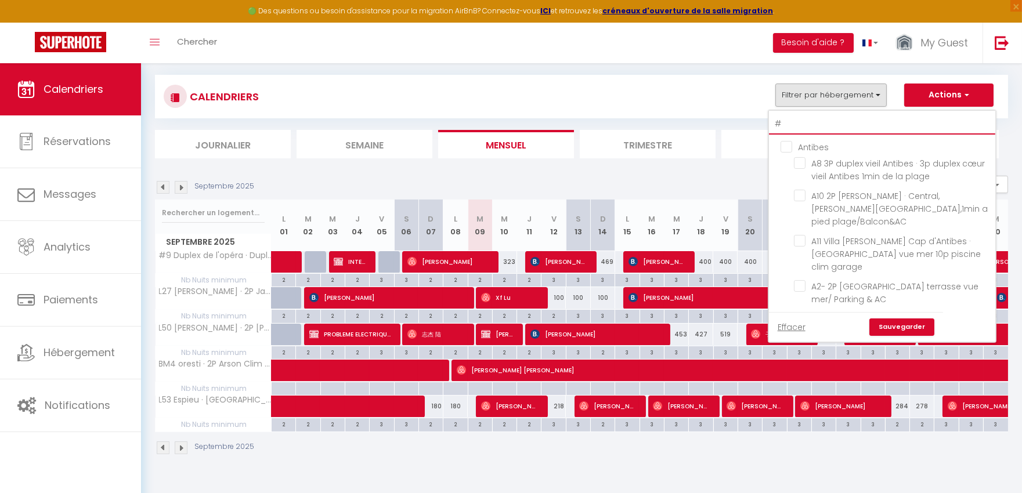
checkbox input "false"
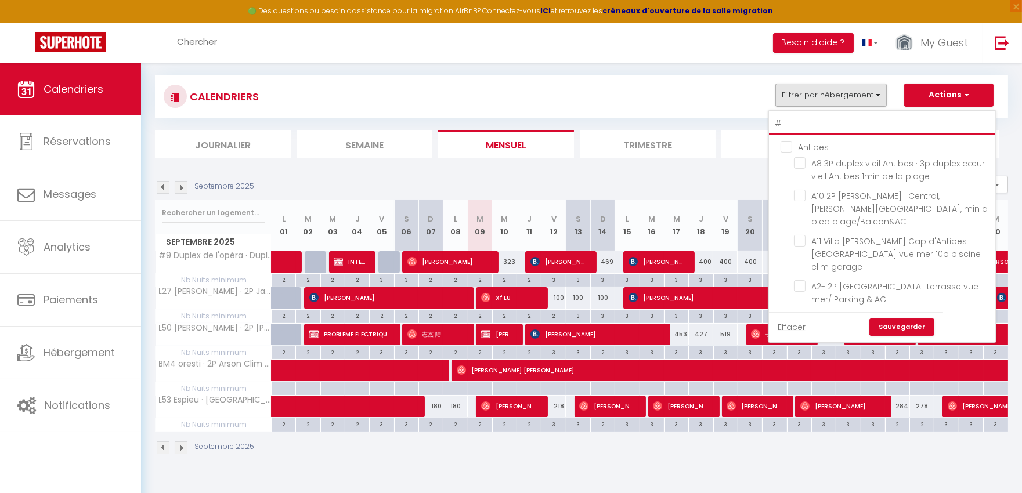
checkbox input "false"
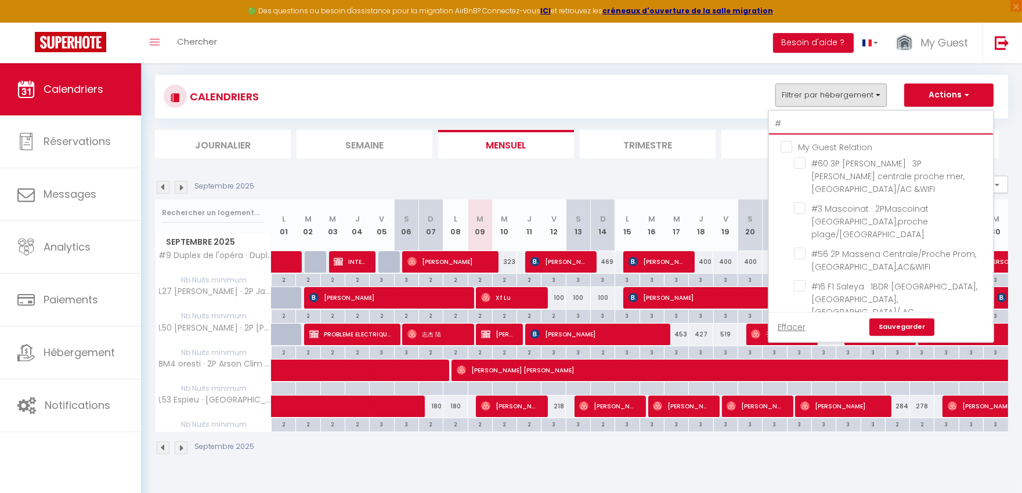
type input "#6"
checkbox input "false"
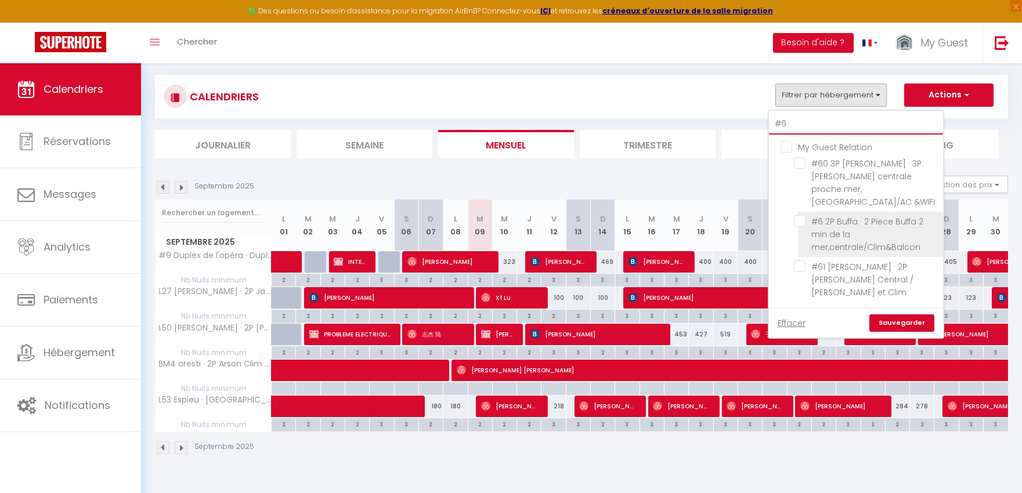
type input "#6"
click at [836, 216] on span "#6 2P Buffa · 2 Piece Buffa 2 min de la mer,centrale/Clim&Balcon" at bounding box center [867, 234] width 112 height 37
click at [836, 215] on input "#6 2P Buffa · 2 Piece Buffa 2 min de la mer,centrale/Clim&Balcon" at bounding box center [866, 221] width 145 height 12
checkbox input "true"
checkbox input "false"
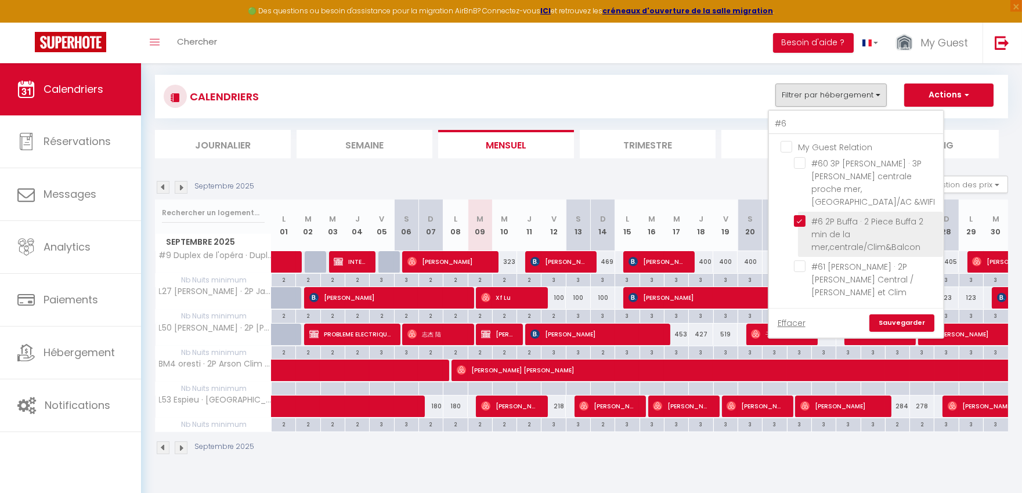
checkbox input "false"
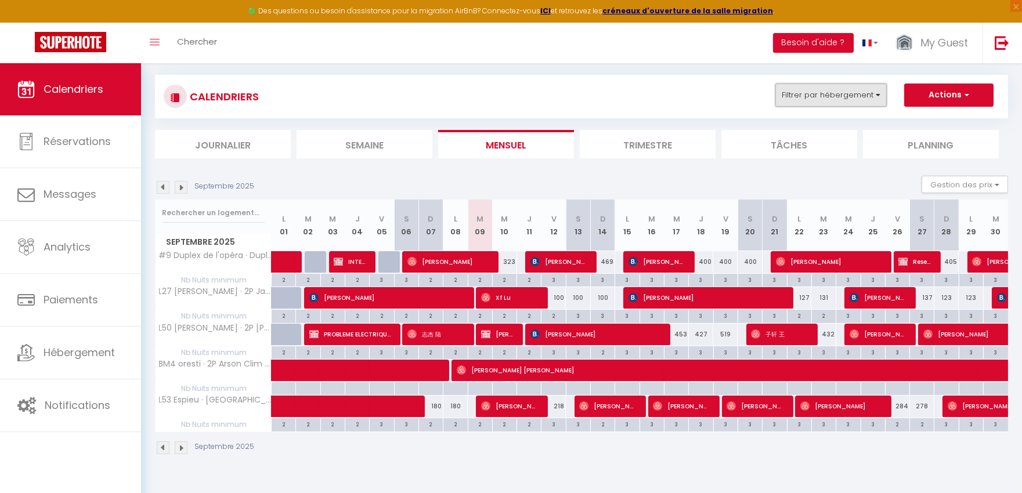
click at [802, 94] on button "Filtrer par hébergement" at bounding box center [830, 95] width 111 height 23
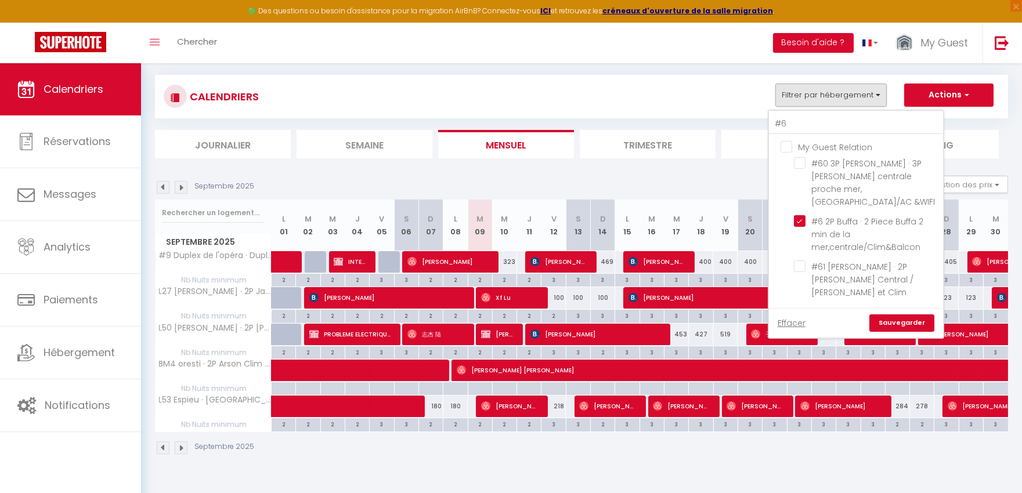
click at [915, 315] on link "Sauvegarder" at bounding box center [901, 323] width 65 height 17
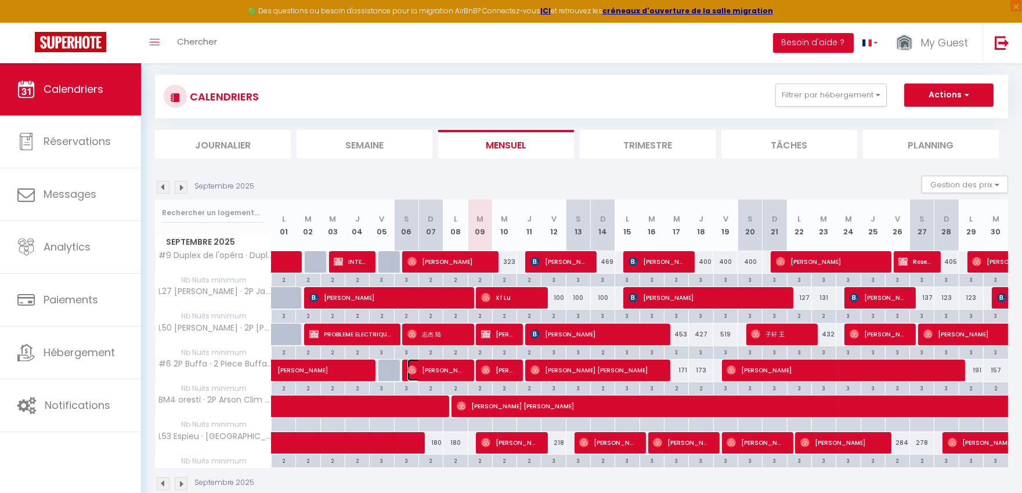
click at [461, 369] on span "Ivan Korotkyi" at bounding box center [435, 370] width 57 height 22
select select "OK"
select select "0"
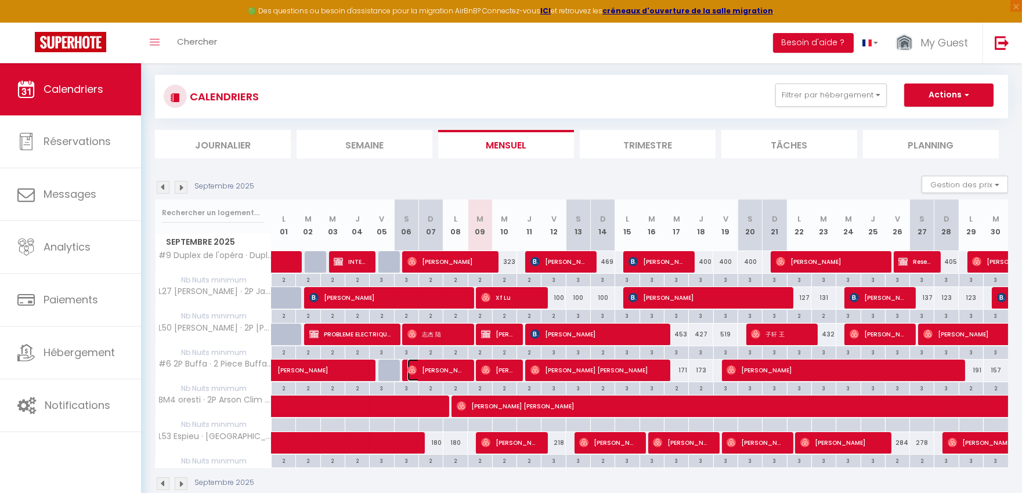
select select "1"
select select
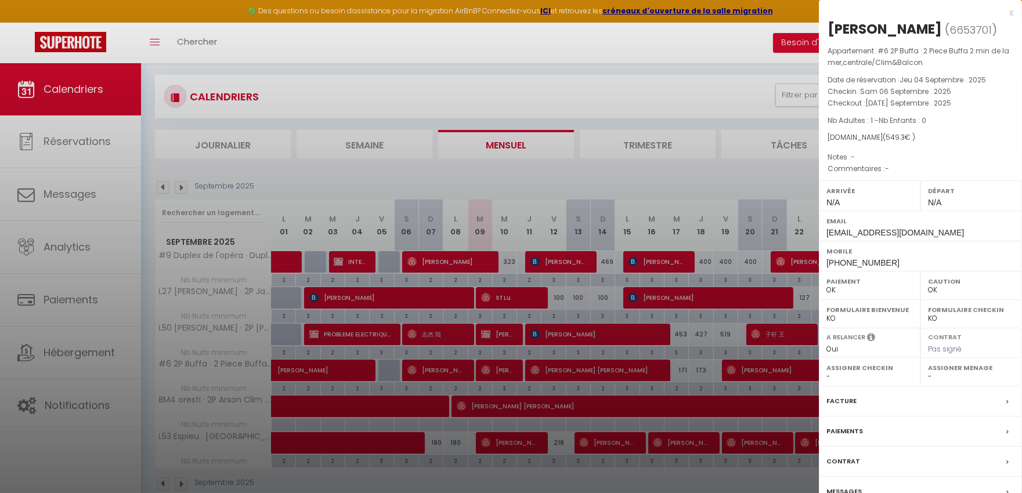
click at [850, 488] on label "Messages" at bounding box center [843, 492] width 35 height 12
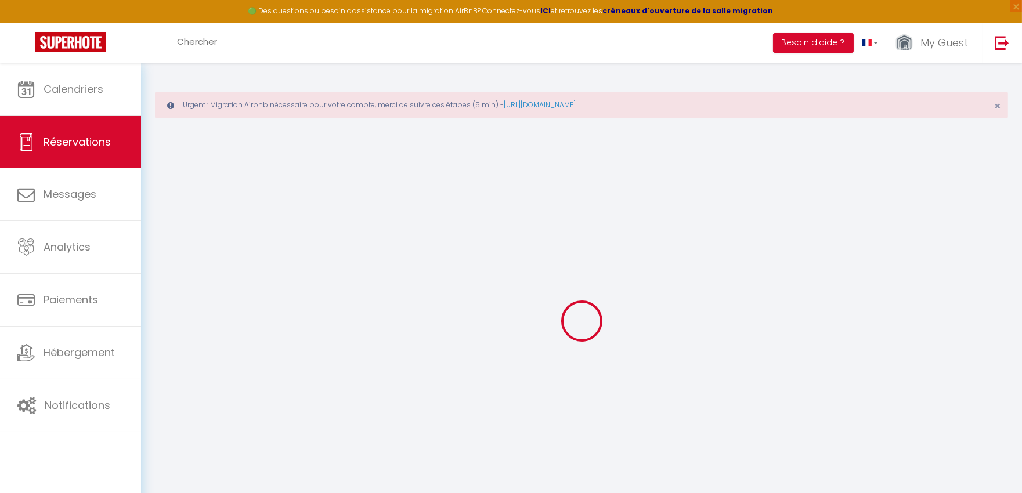
type input "Ivan"
type input "Korotkyi"
type input "00nykcnh3hnic521vdwcpi48hvjy@reply.superhote.com"
type input "+380504474098"
select select
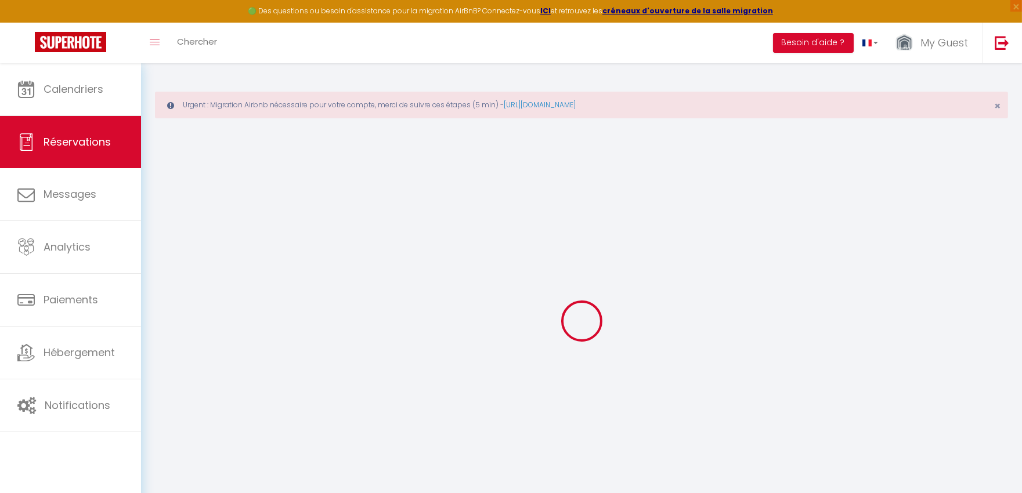
type input "92.06"
select select "55862"
select select "1"
select select
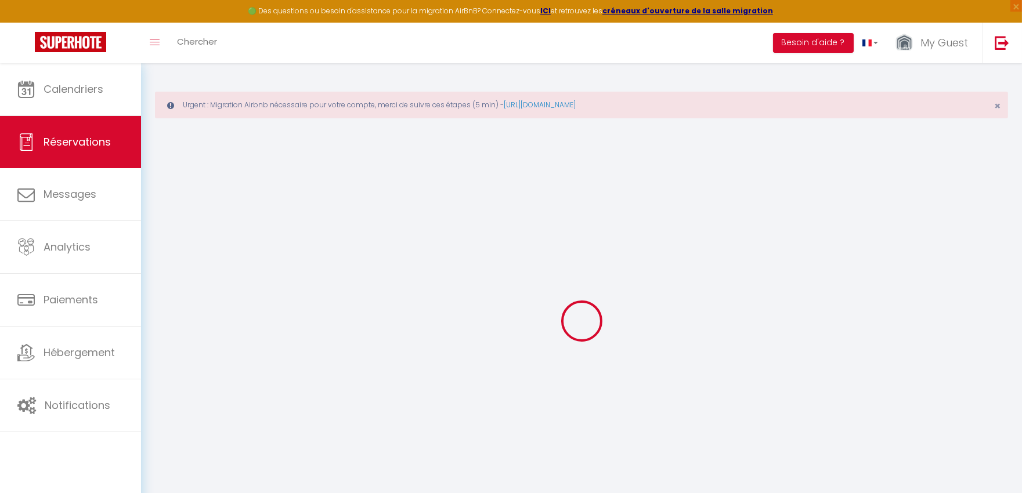
type input "1"
select select "12"
select select
type input "465"
checkbox input "false"
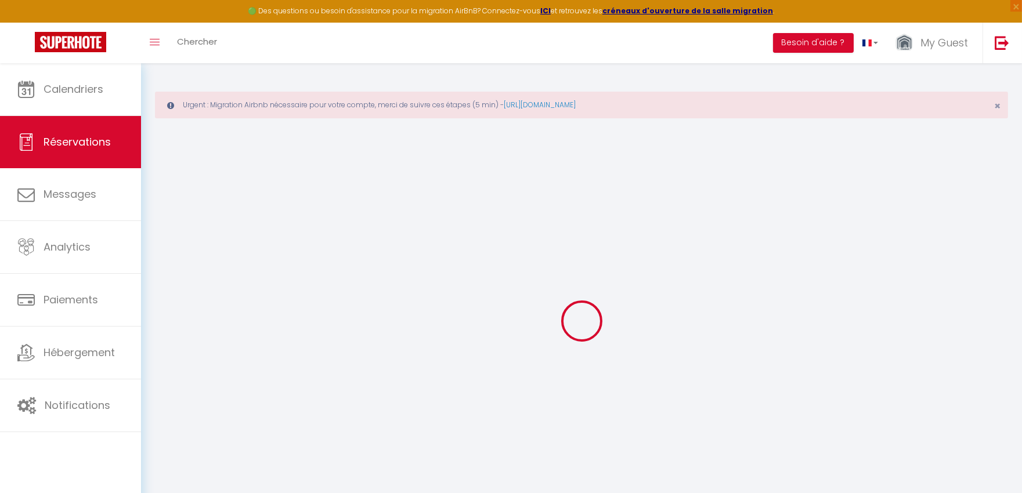
type input "0"
select select "1"
type input "0"
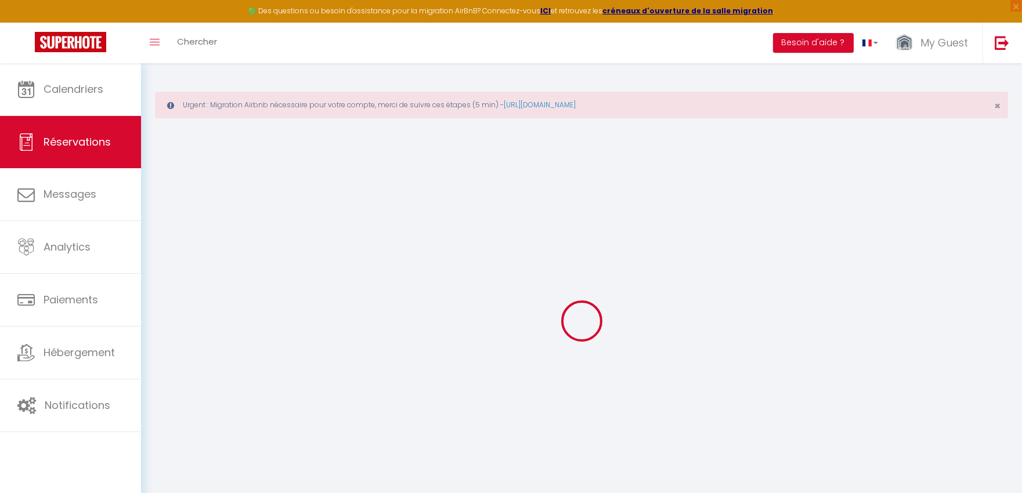
select select
select select "15"
checkbox input "false"
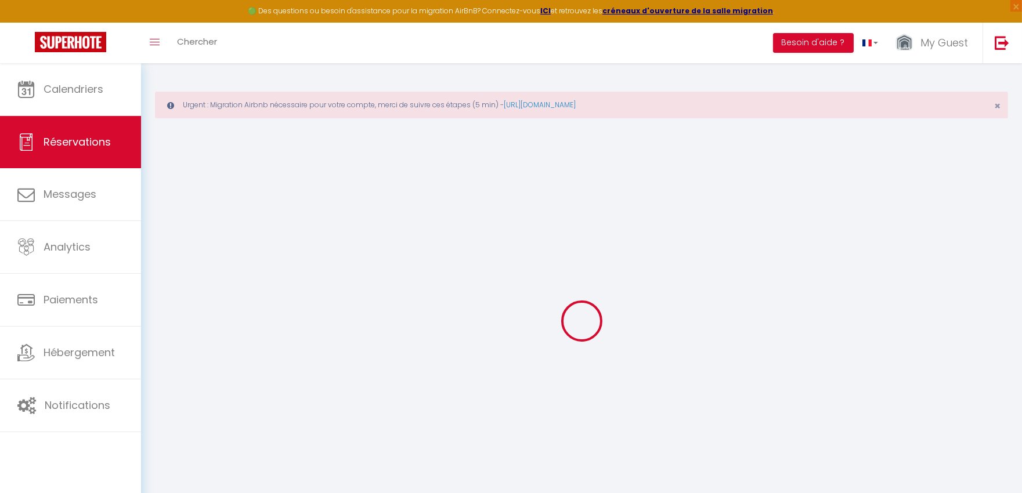
select select
checkbox input "false"
select select
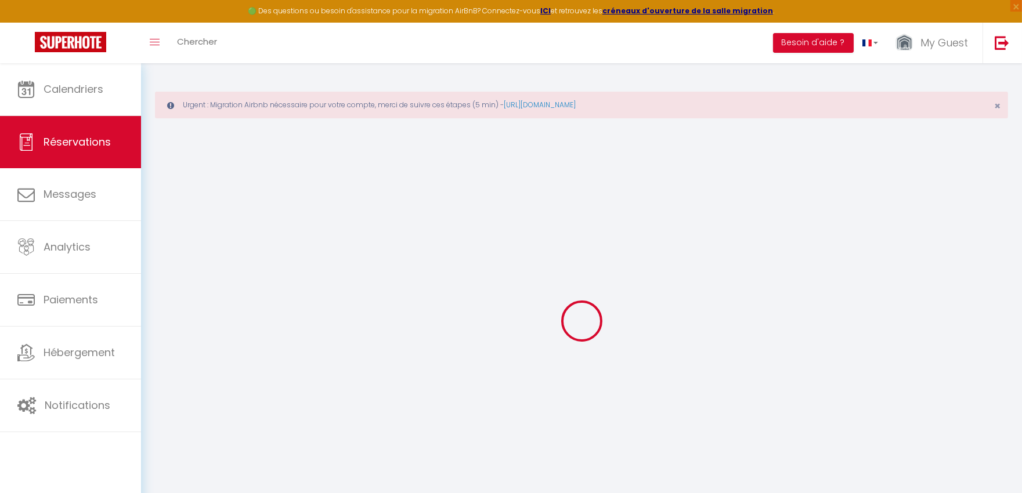
select select
checkbox input "false"
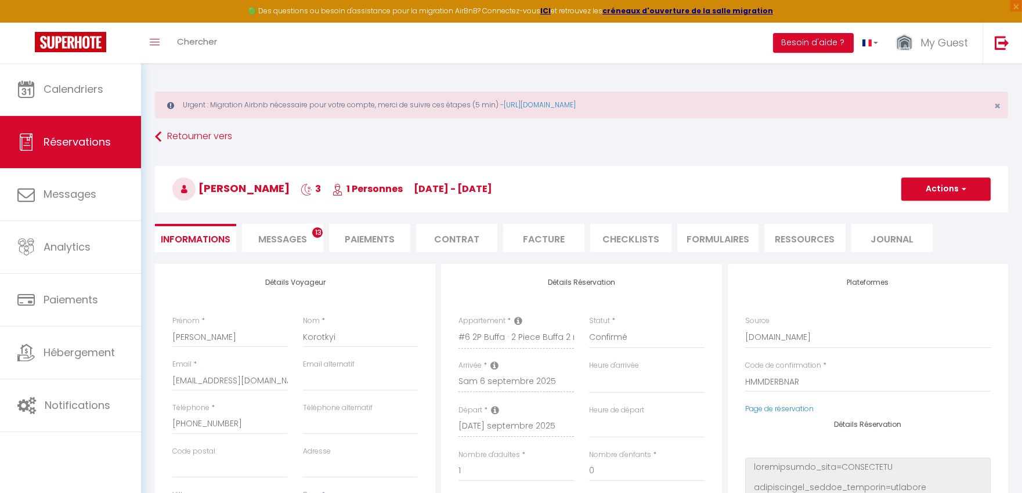
select select
type input "65"
type input "19.3"
select select
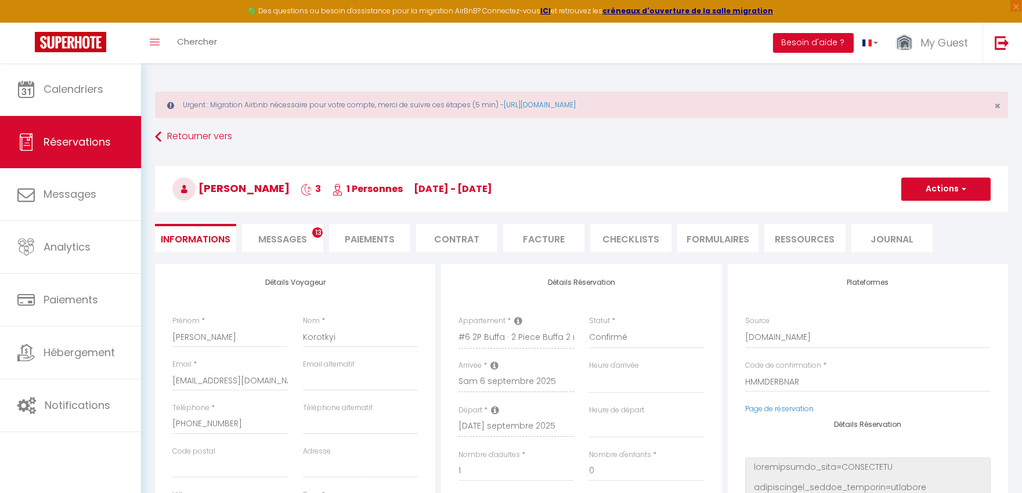
select select
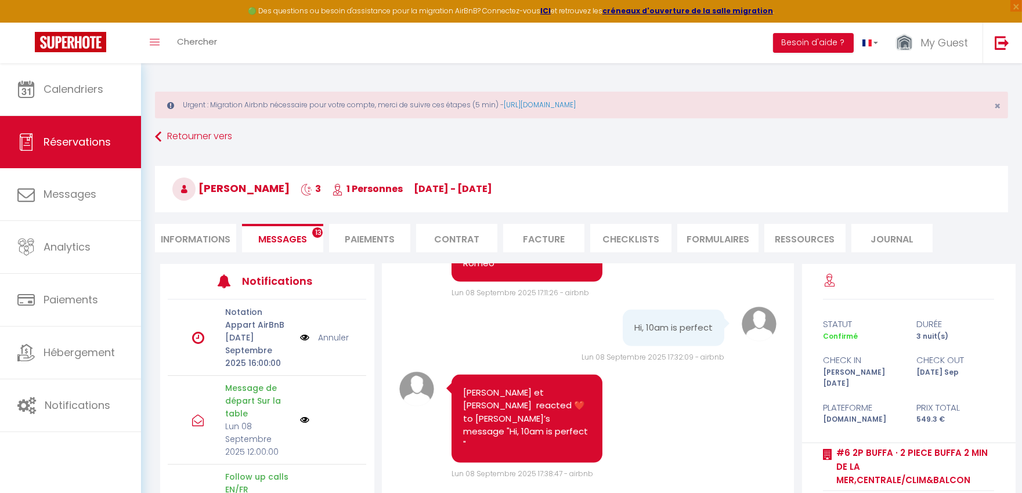
select select
click at [207, 236] on li "Informations" at bounding box center [195, 238] width 81 height 28
select select
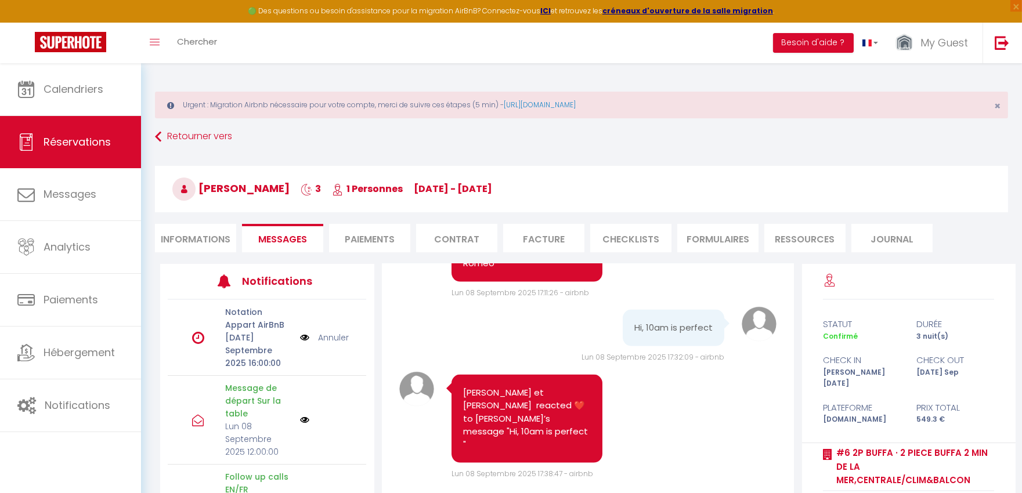
select select
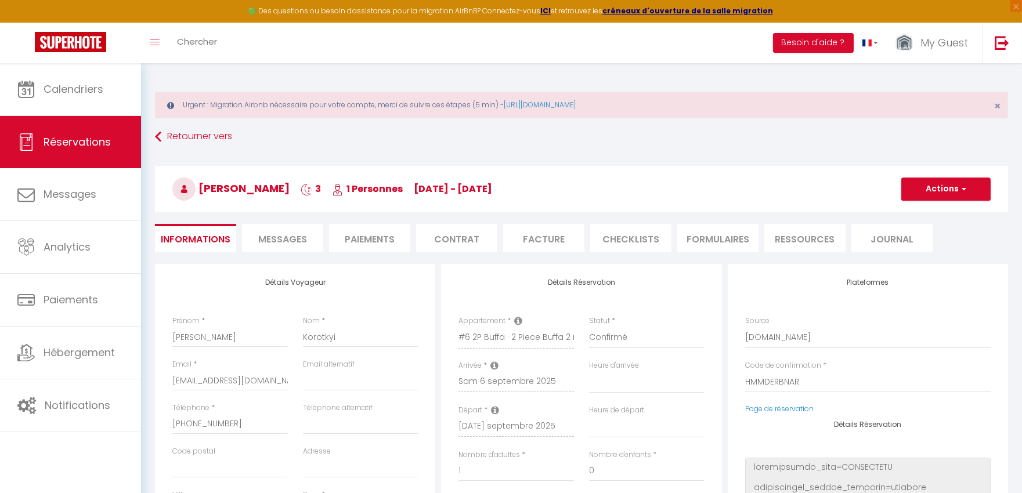
click at [277, 244] on span "Messages" at bounding box center [282, 239] width 49 height 13
select select
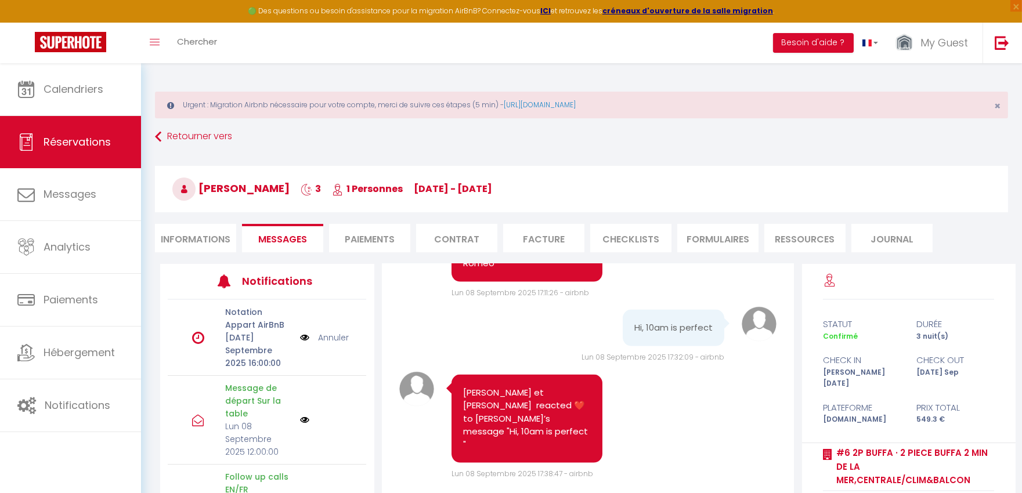
click at [333, 338] on link "Annuler" at bounding box center [333, 337] width 31 height 13
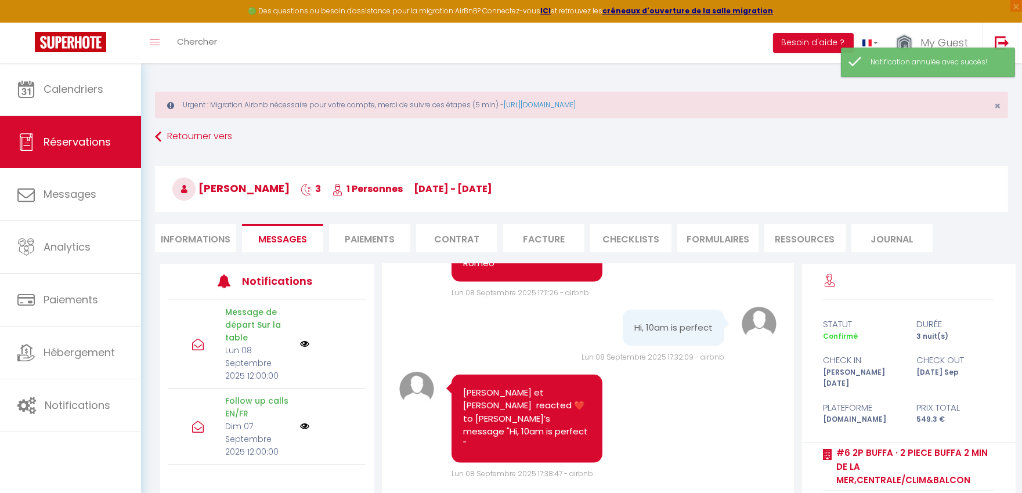
click at [204, 236] on li "Informations" at bounding box center [195, 238] width 81 height 28
